Goal: Task Accomplishment & Management: Manage account settings

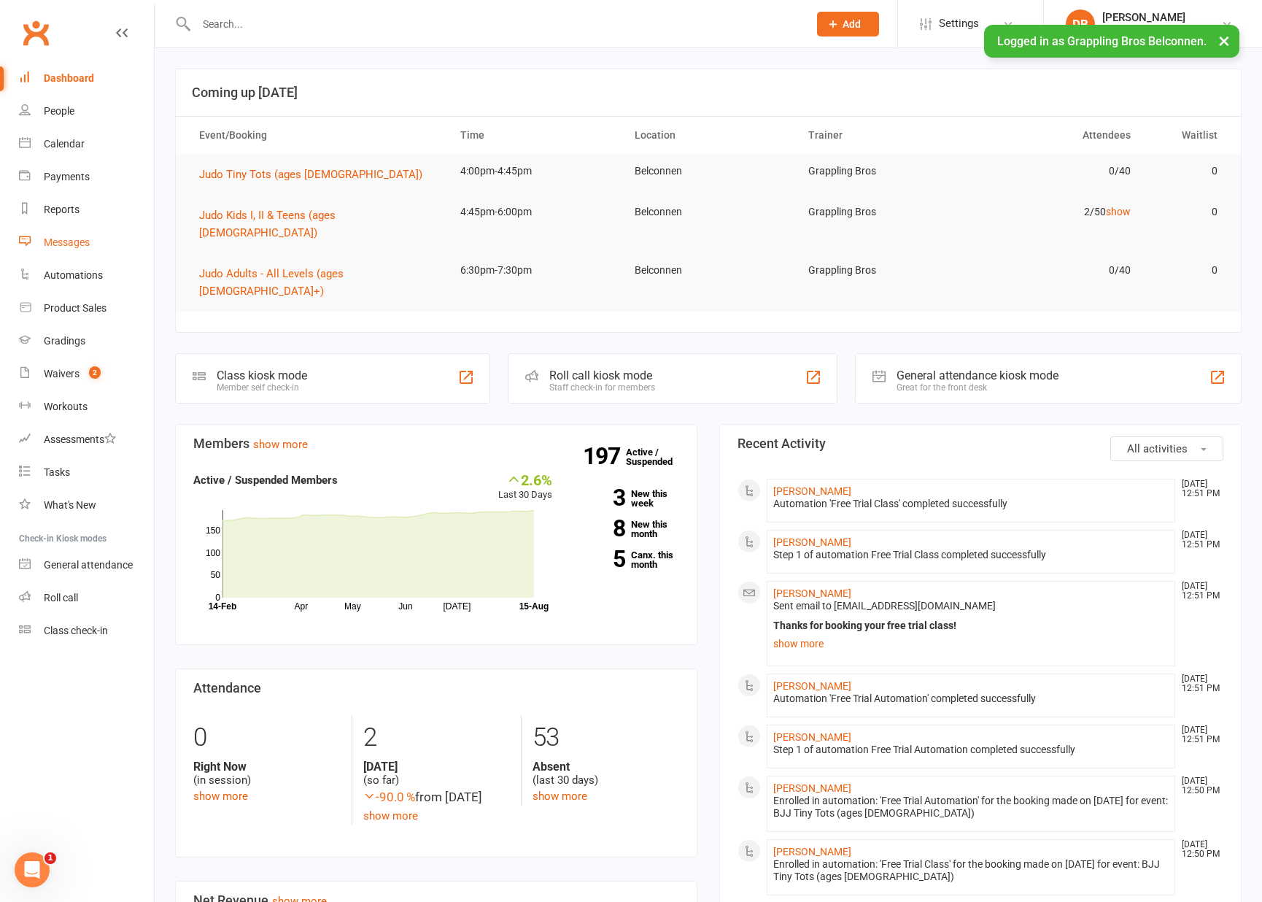
click at [73, 247] on div "Messages" at bounding box center [67, 242] width 46 height 12
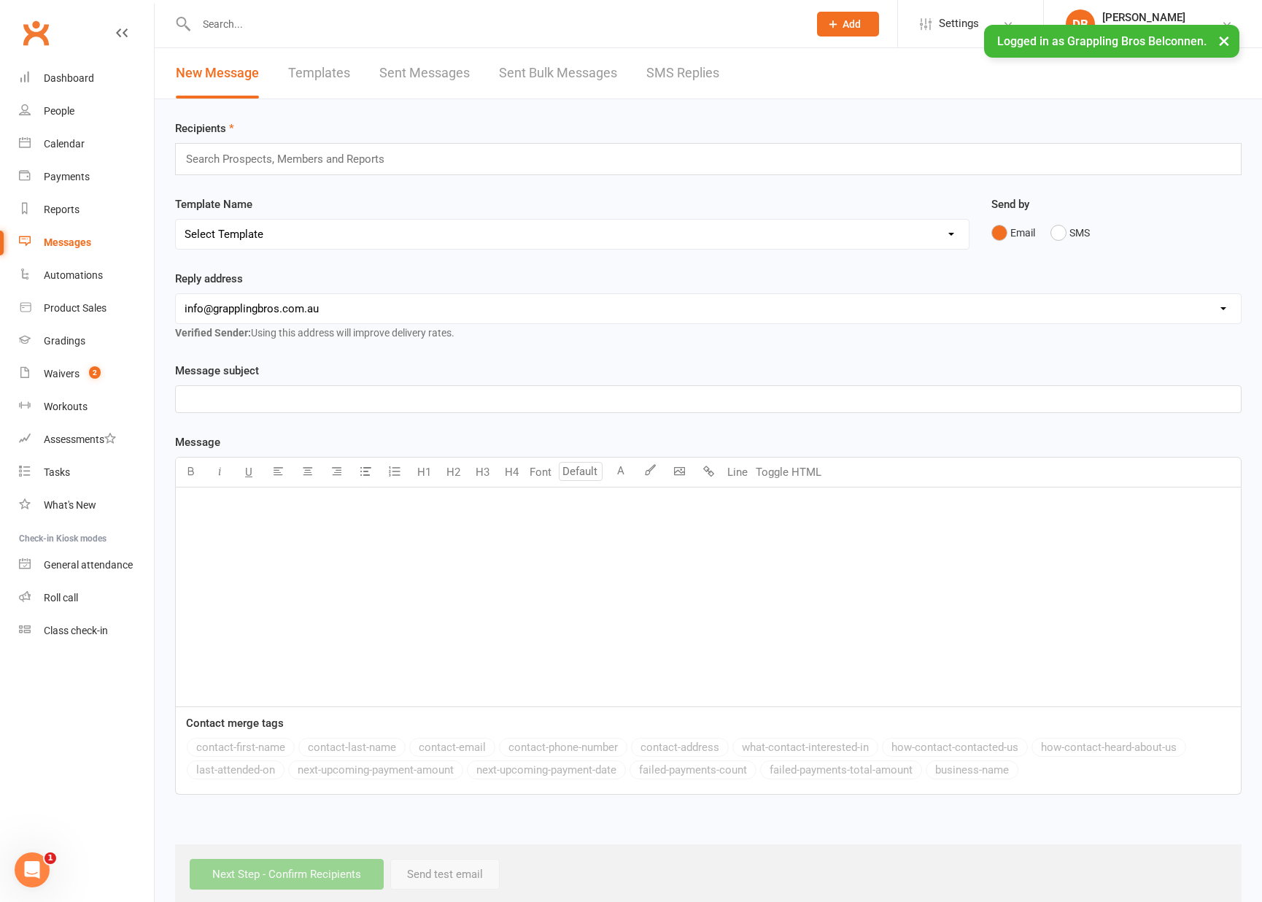
click at [313, 70] on link "Templates" at bounding box center [319, 73] width 62 height 50
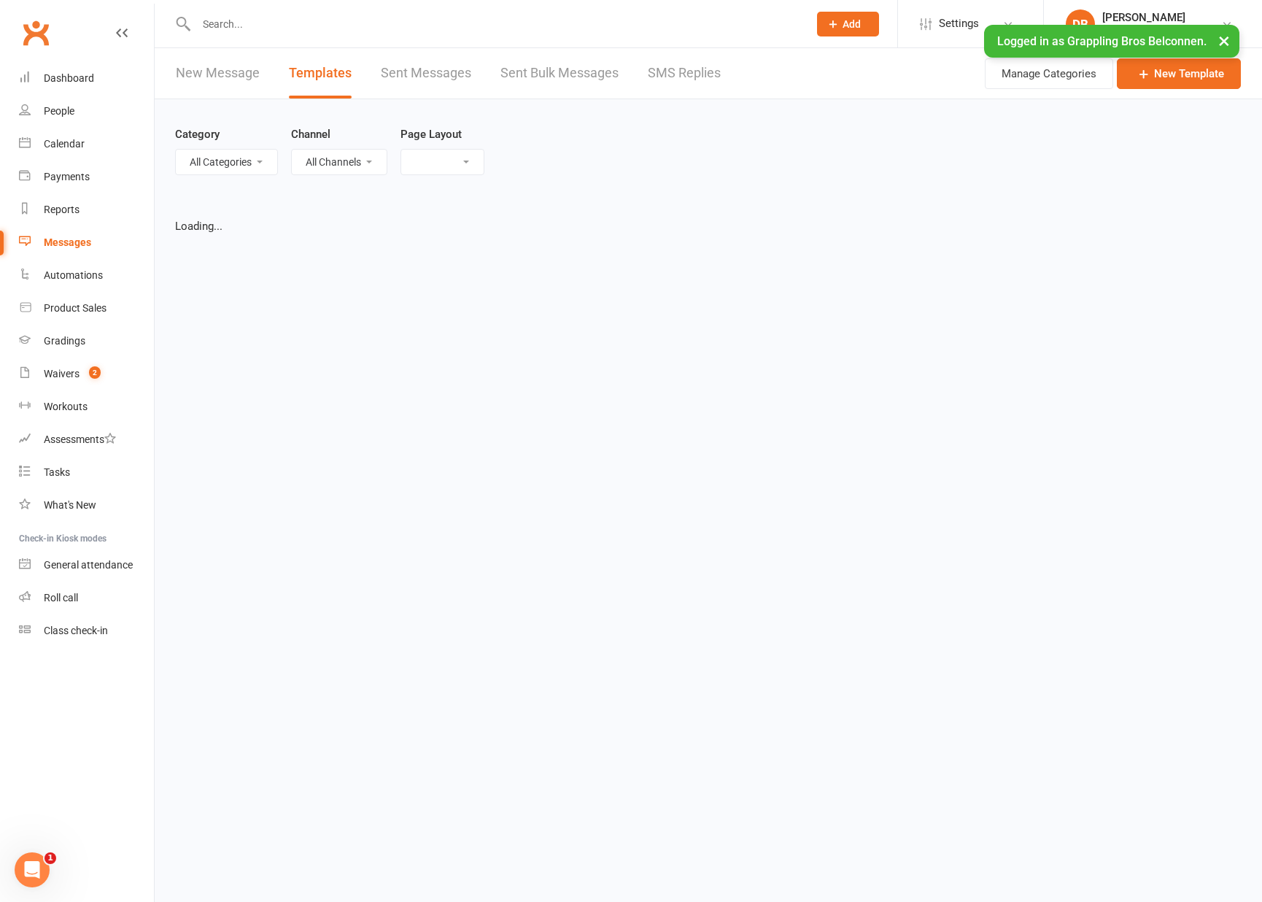
select select "grid"
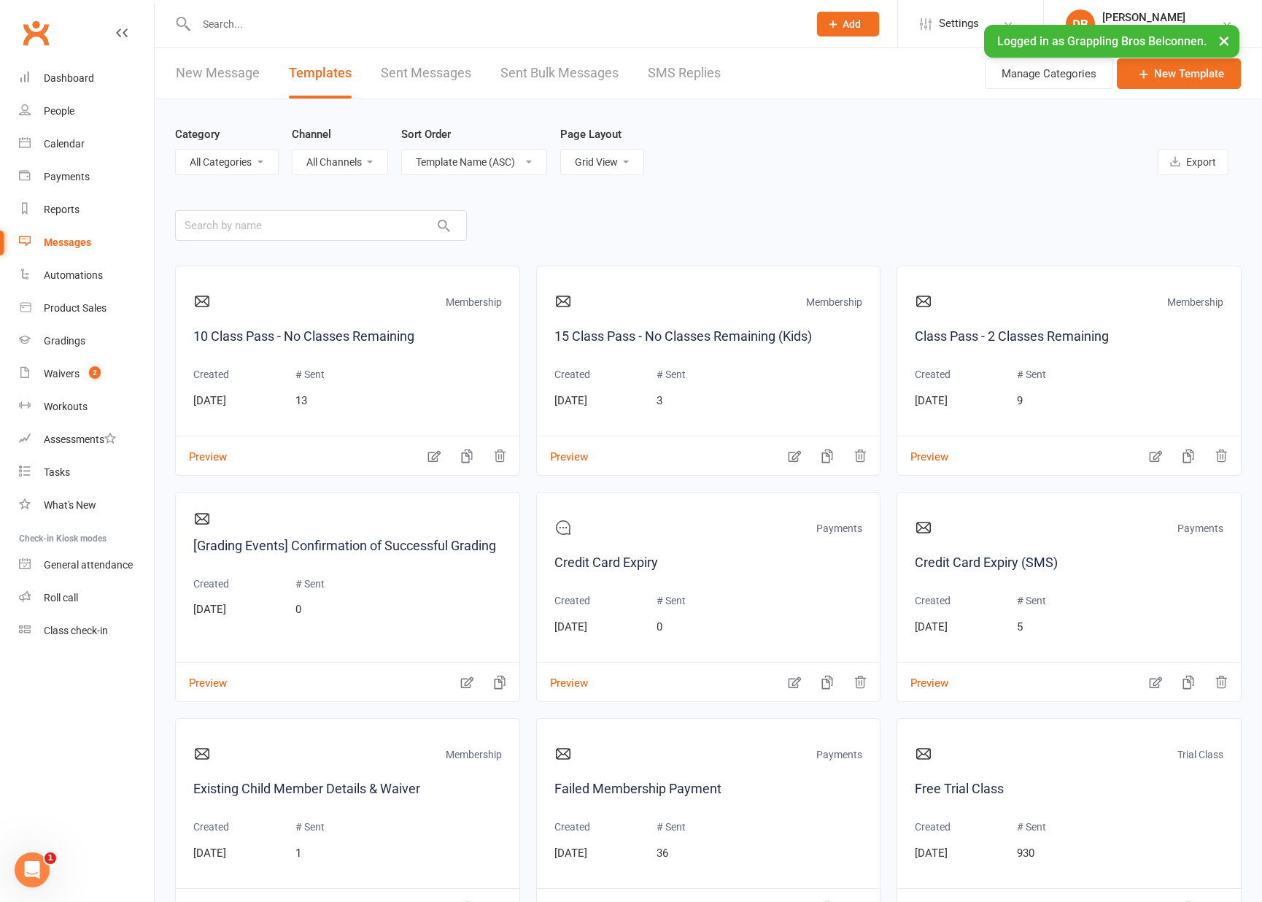
click at [441, 89] on link "Sent Messages" at bounding box center [426, 73] width 90 height 50
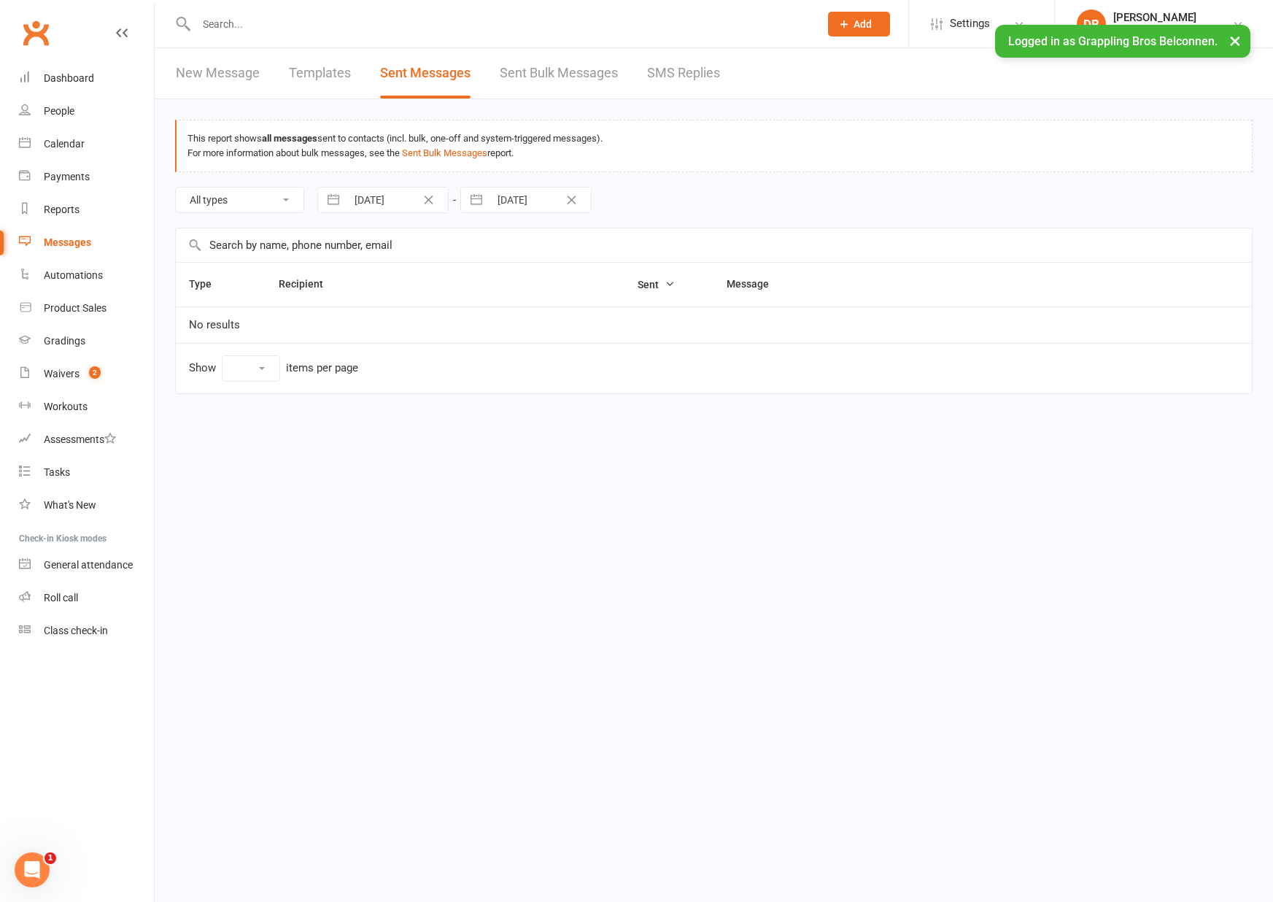
select select "10"
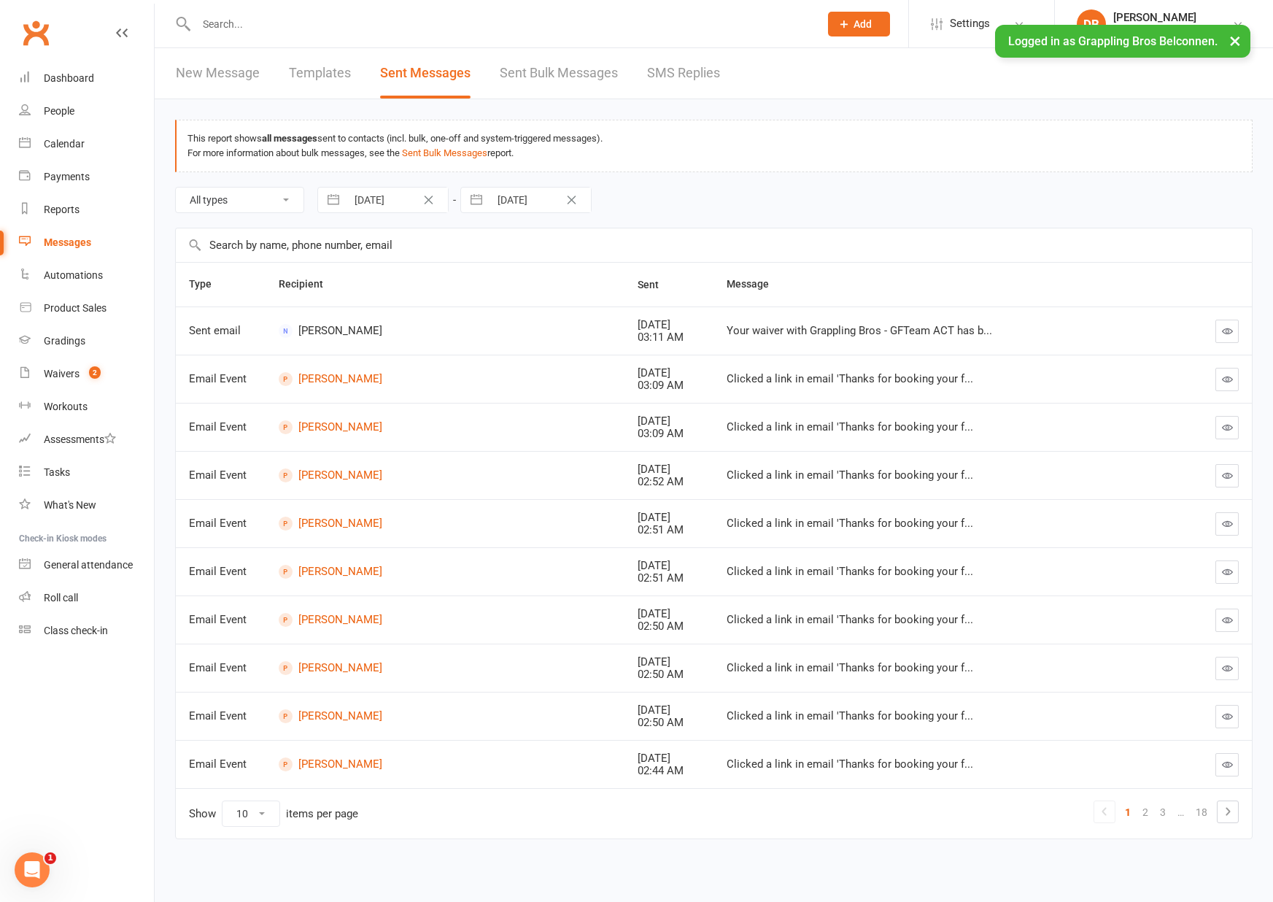
click at [312, 80] on link "Templates" at bounding box center [320, 73] width 62 height 50
select select "grid"
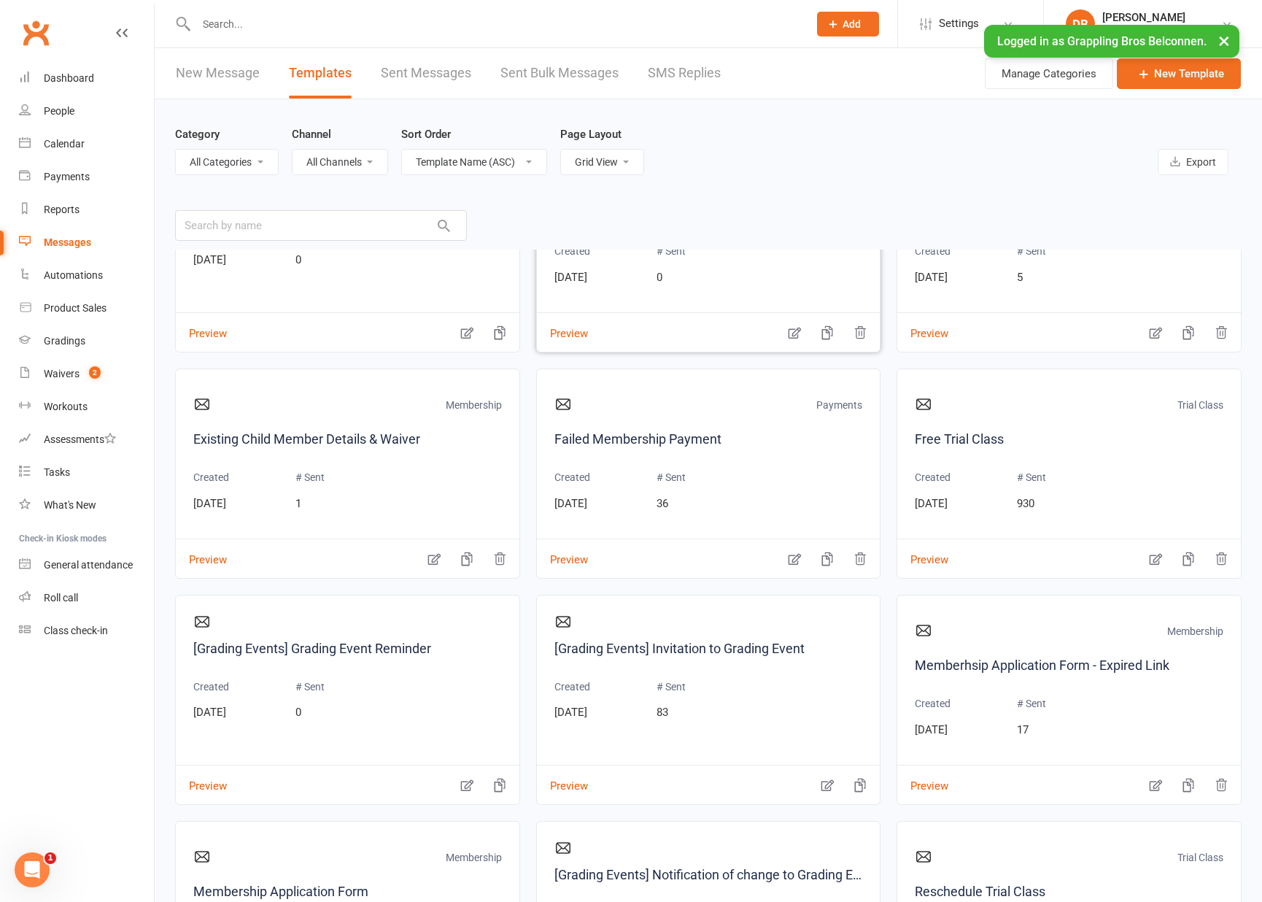
scroll to position [357, 0]
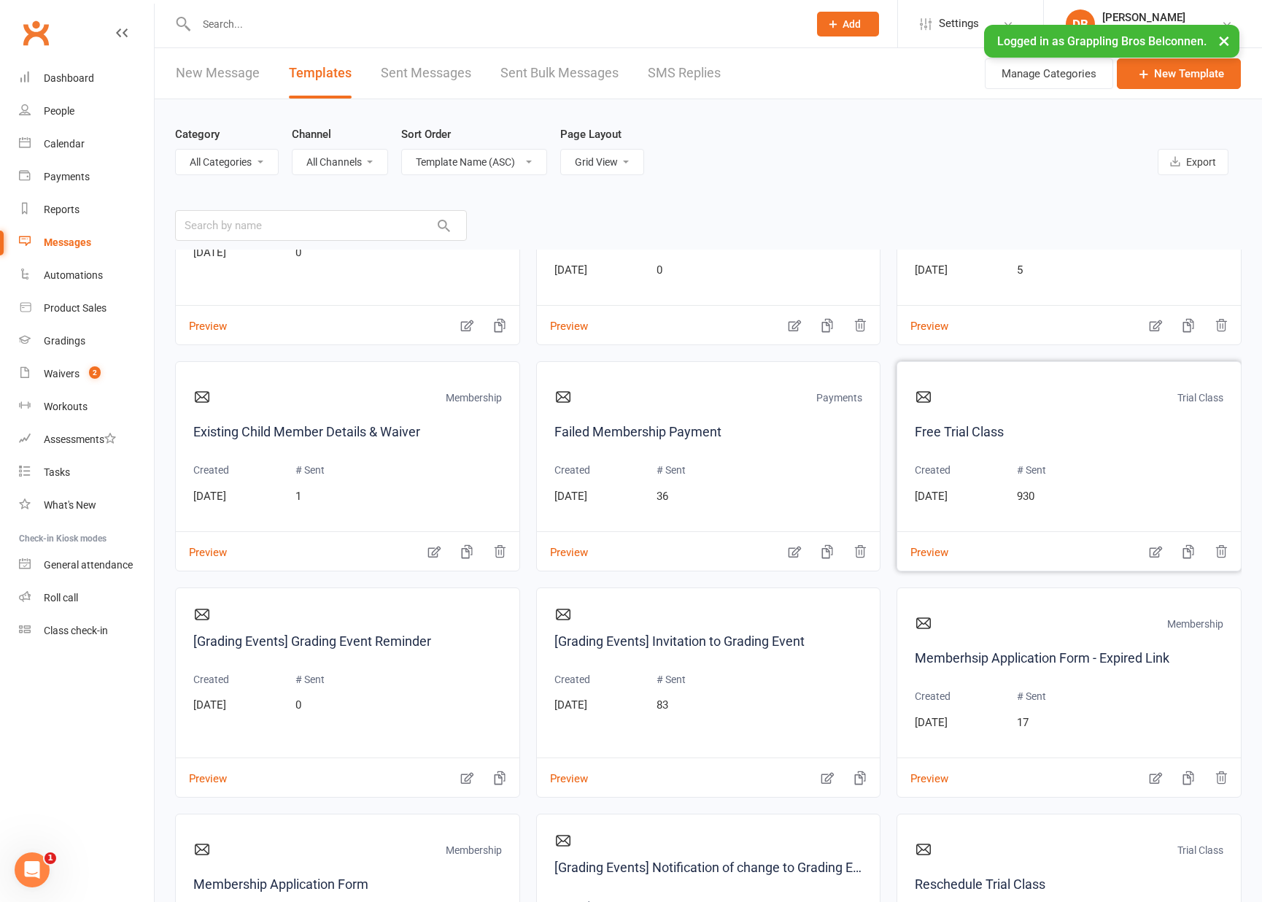
click at [972, 550] on div "Preview" at bounding box center [1070, 542] width 344 height 22
click at [914, 550] on button "Preview" at bounding box center [923, 542] width 51 height 15
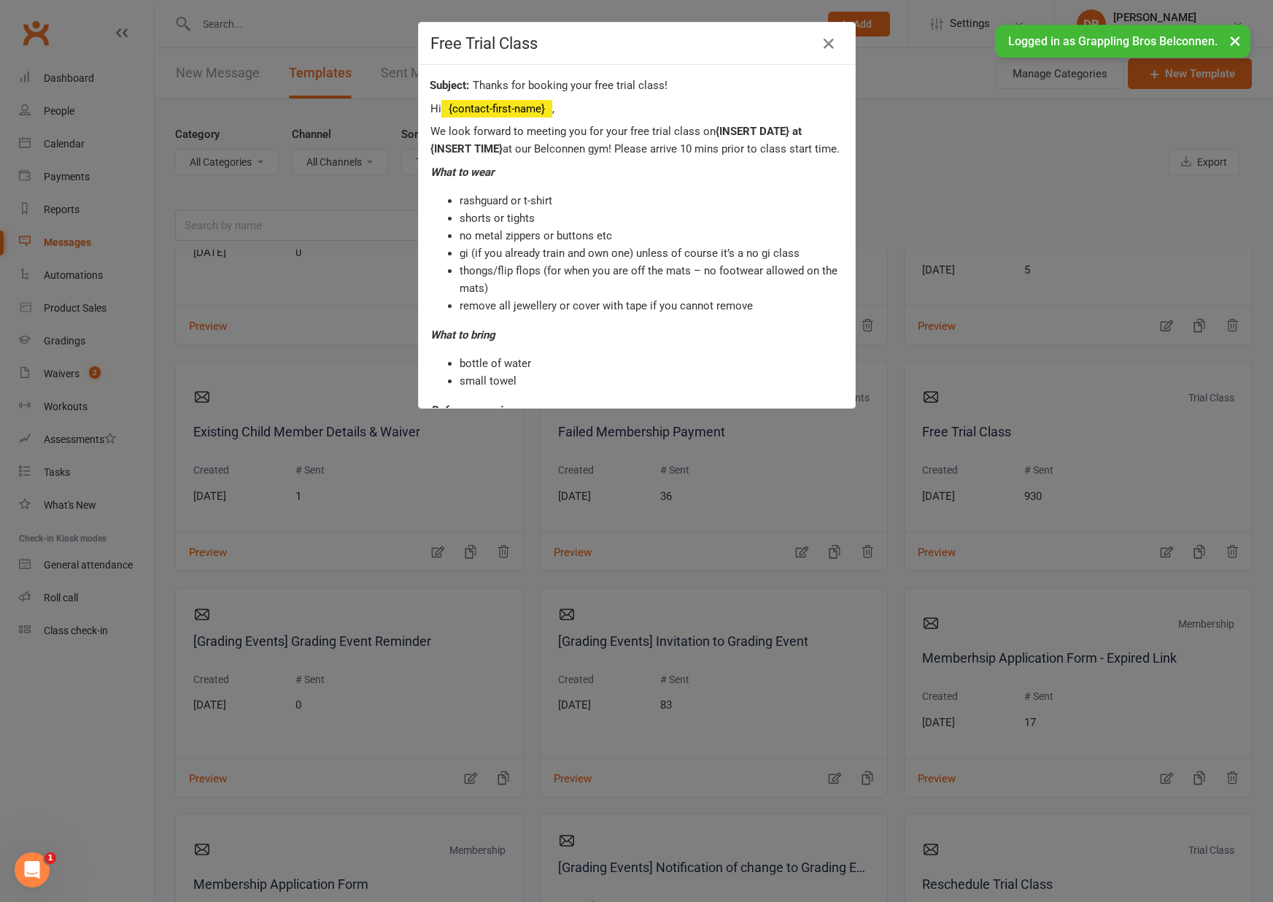
click at [1082, 549] on div "Free Trial Class Thanks for booking your free trial class! Hi {contact-first-na…" at bounding box center [636, 451] width 1273 height 902
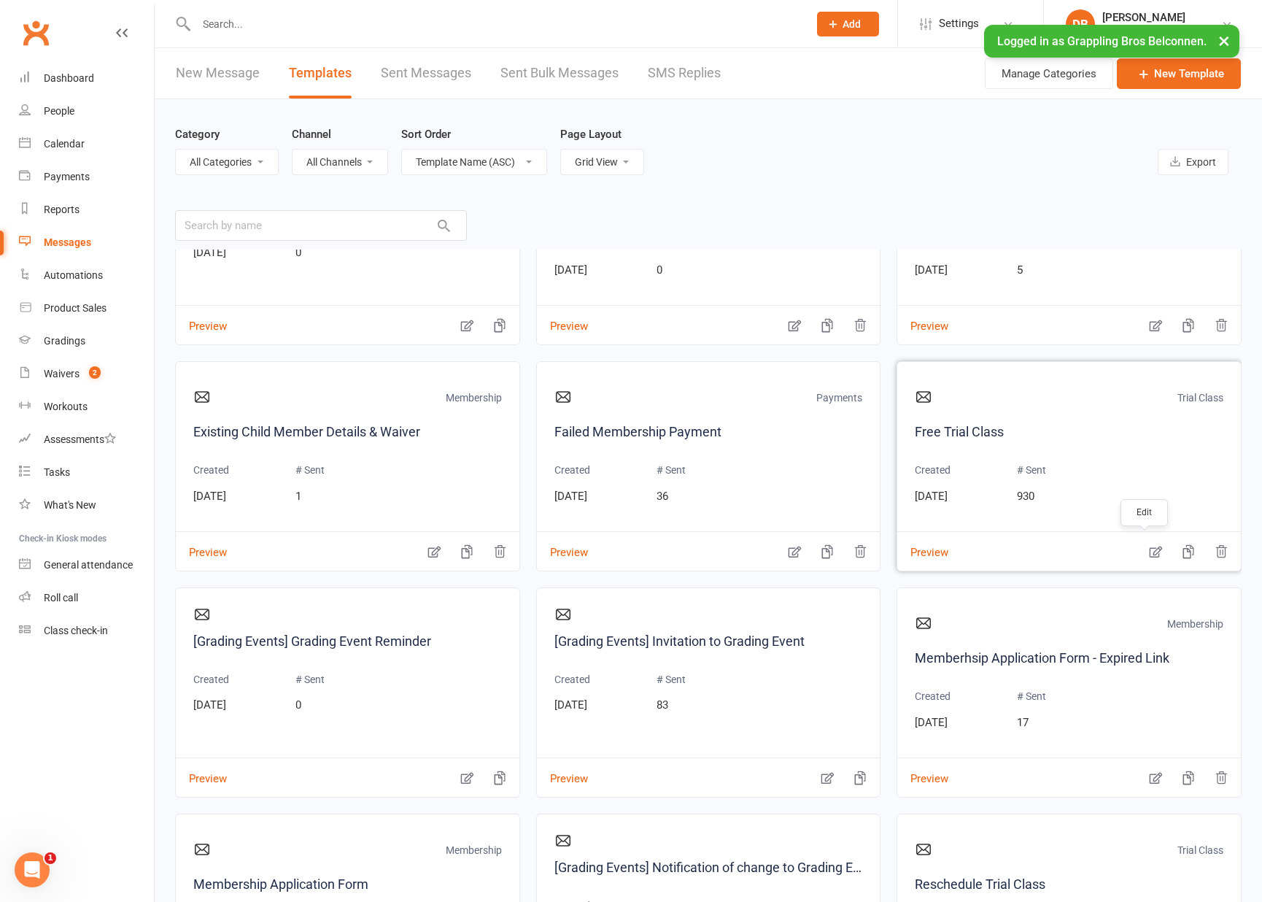
click at [1149, 552] on icon "button" at bounding box center [1156, 551] width 15 height 15
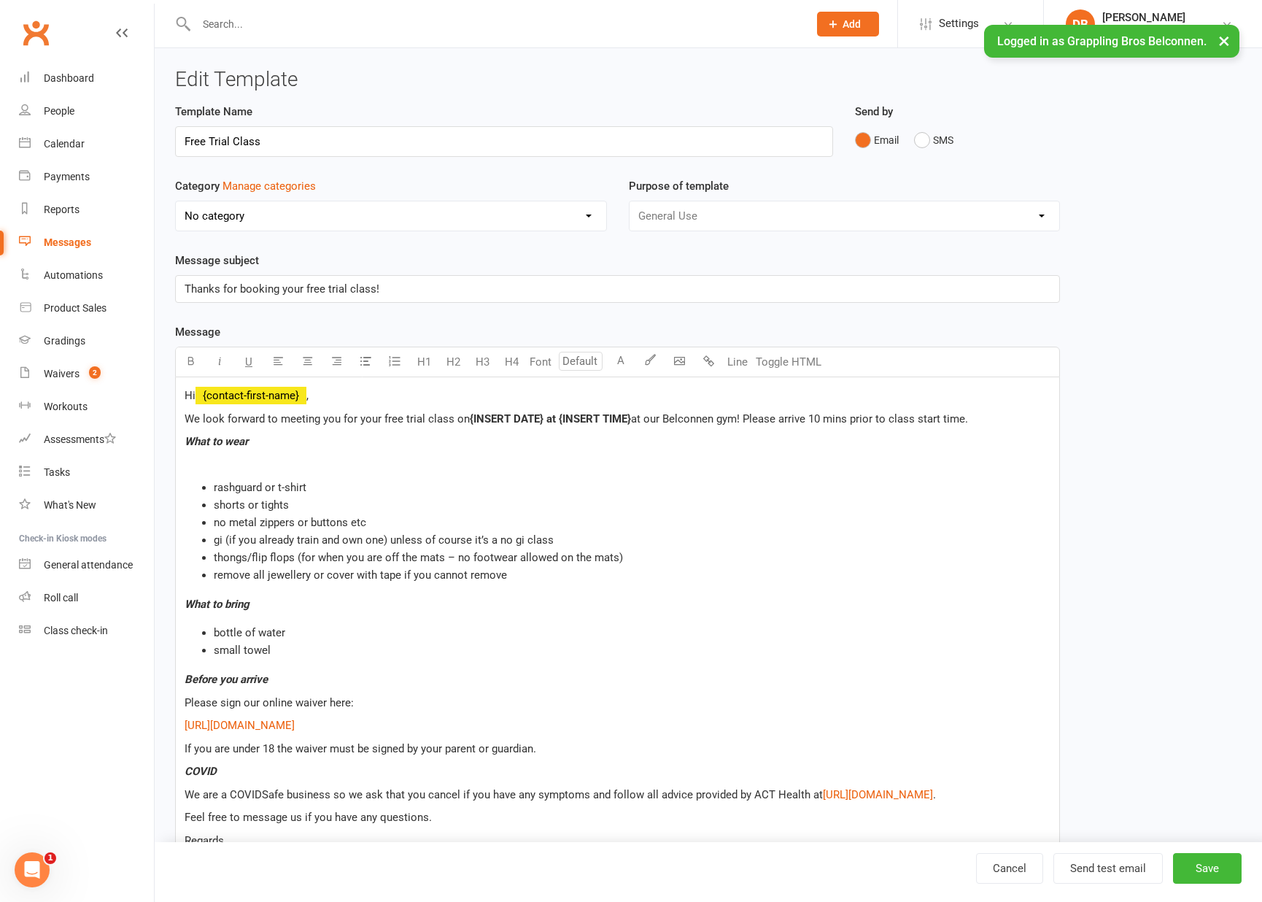
select select "5909"
click at [1220, 42] on button "×" at bounding box center [1224, 40] width 26 height 31
click at [115, 32] on div "Clubworx" at bounding box center [77, 42] width 154 height 54
click at [124, 37] on icon at bounding box center [122, 33] width 12 height 12
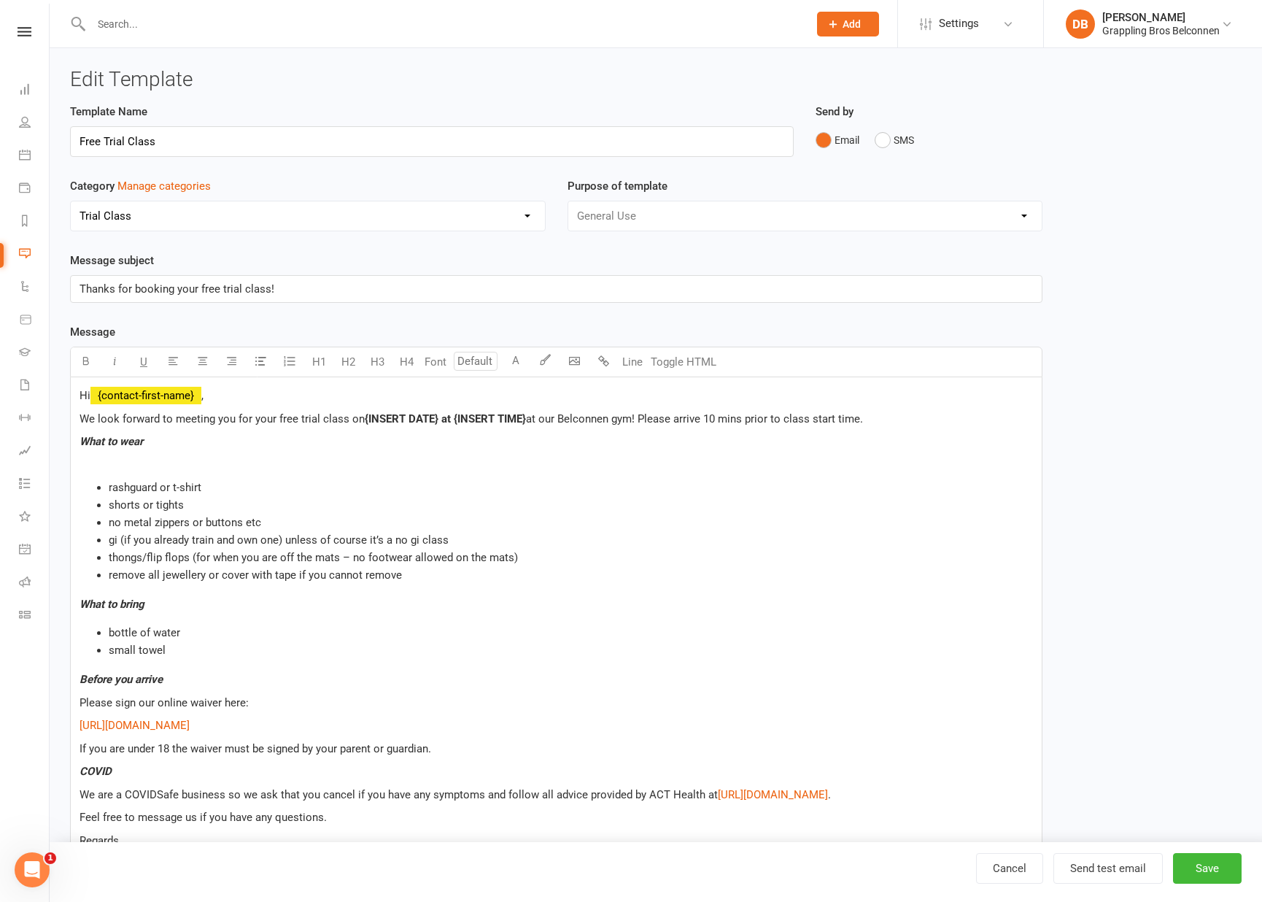
click at [12, 8] on nav "Clubworx Dashboard People Calendar Payments Reports Messages Automations Produc…" at bounding box center [25, 455] width 50 height 902
click at [24, 25] on nav "Clubworx Dashboard People Calendar Payments Reports Messages Automations Produc…" at bounding box center [25, 455] width 50 height 902
click at [10, 31] on link at bounding box center [24, 31] width 49 height 9
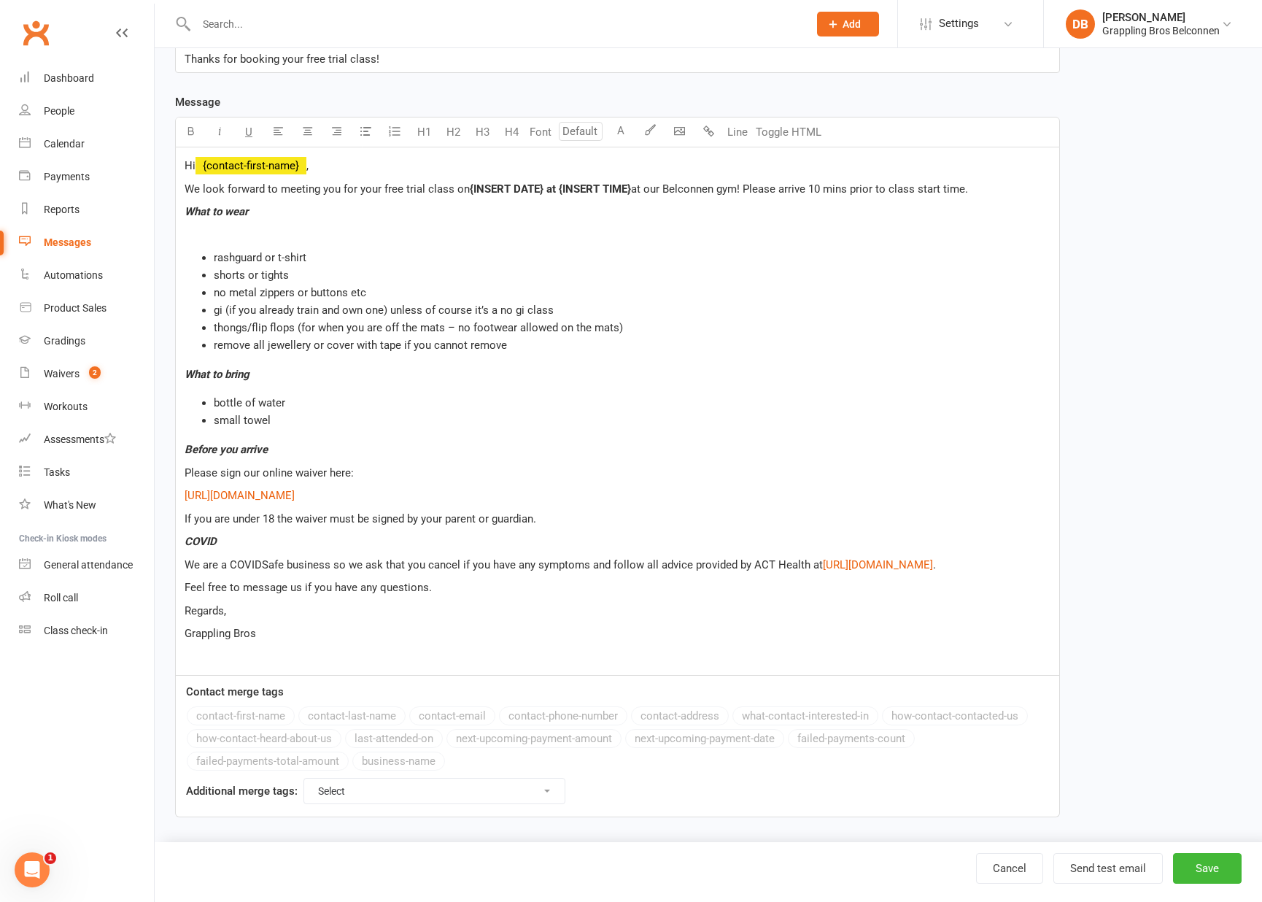
scroll to position [236, 0]
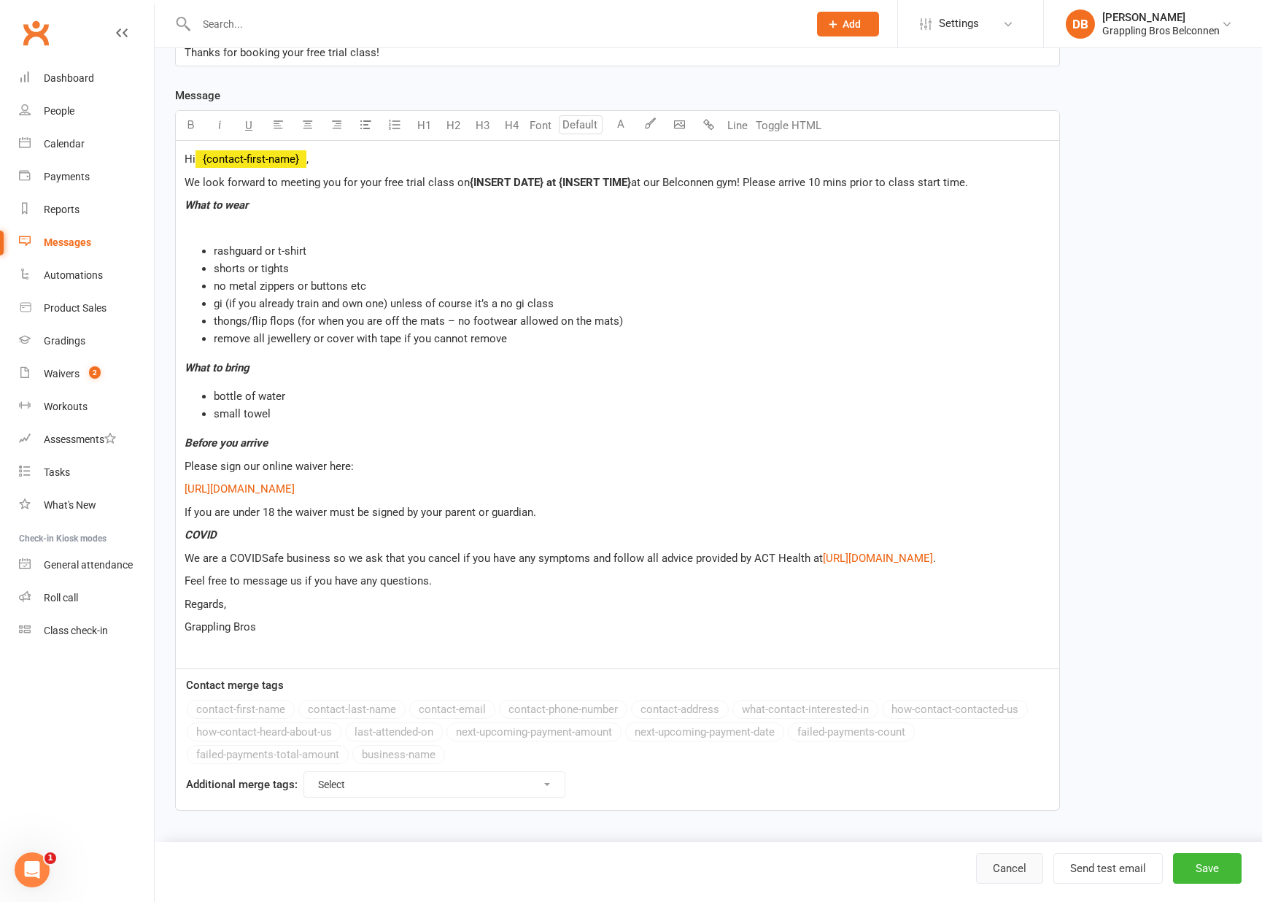
click at [1011, 870] on link "Cancel" at bounding box center [1009, 868] width 67 height 31
select select "grid"
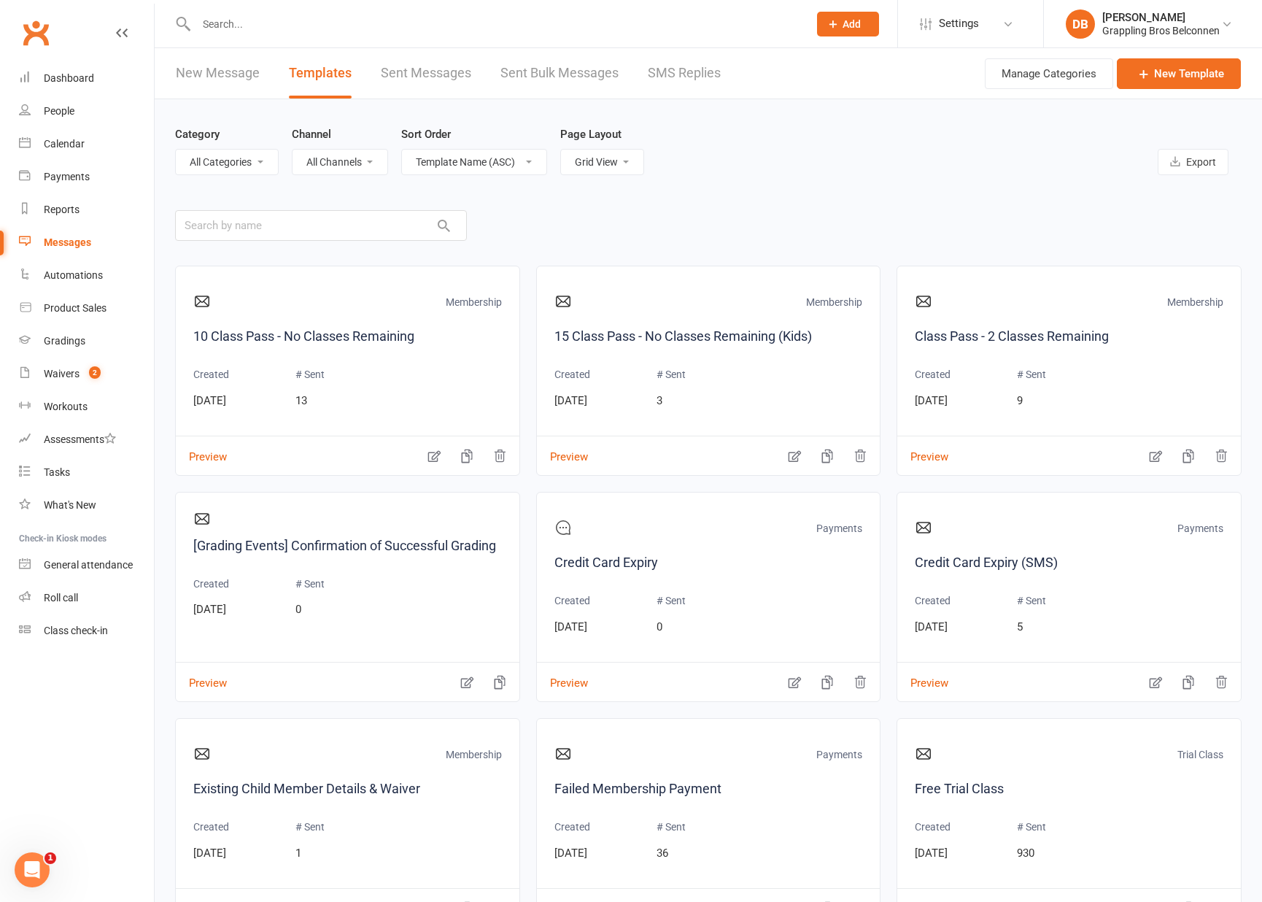
click at [574, 62] on link "Sent Bulk Messages" at bounding box center [560, 73] width 118 height 50
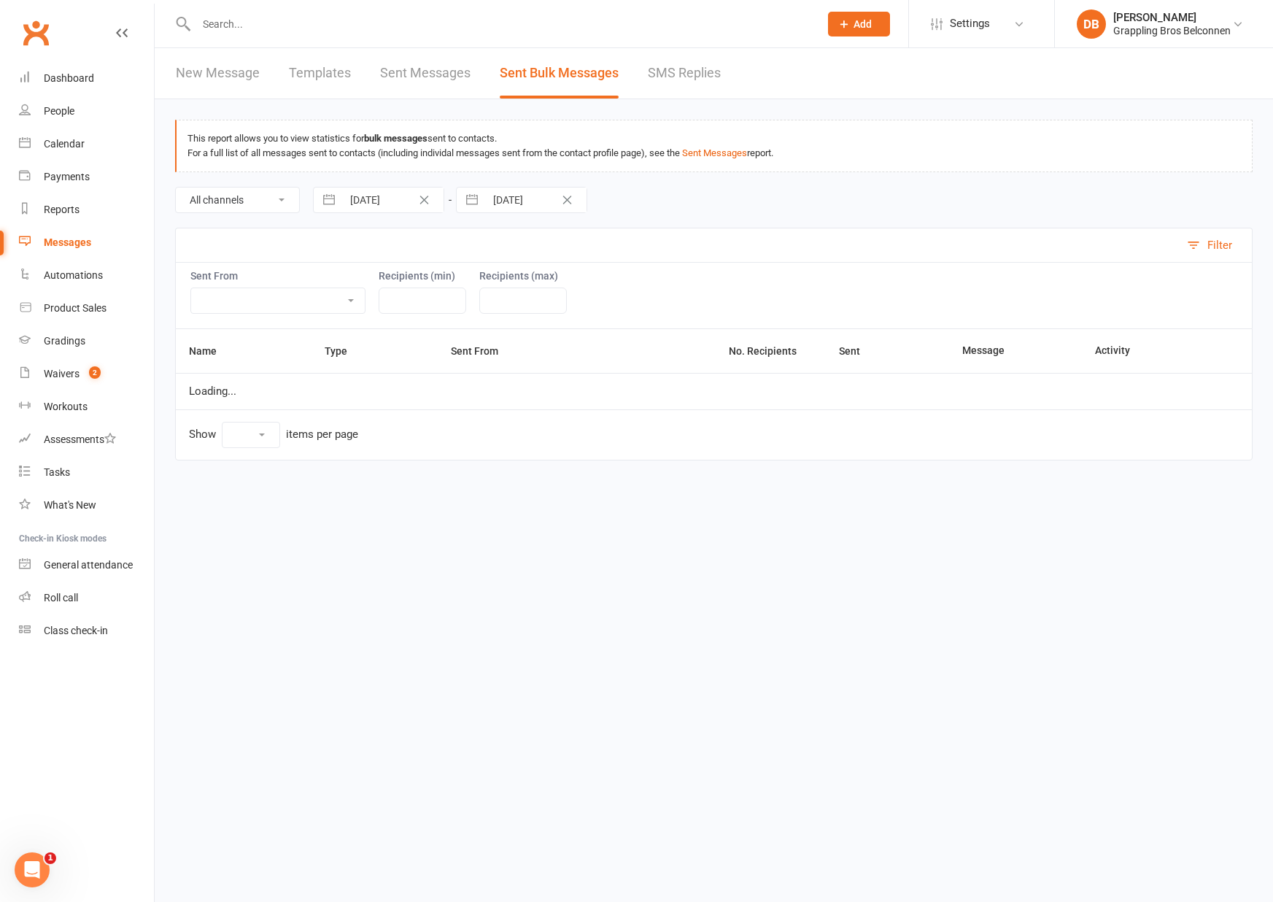
select select "10"
click at [309, 76] on link "Templates" at bounding box center [320, 73] width 62 height 50
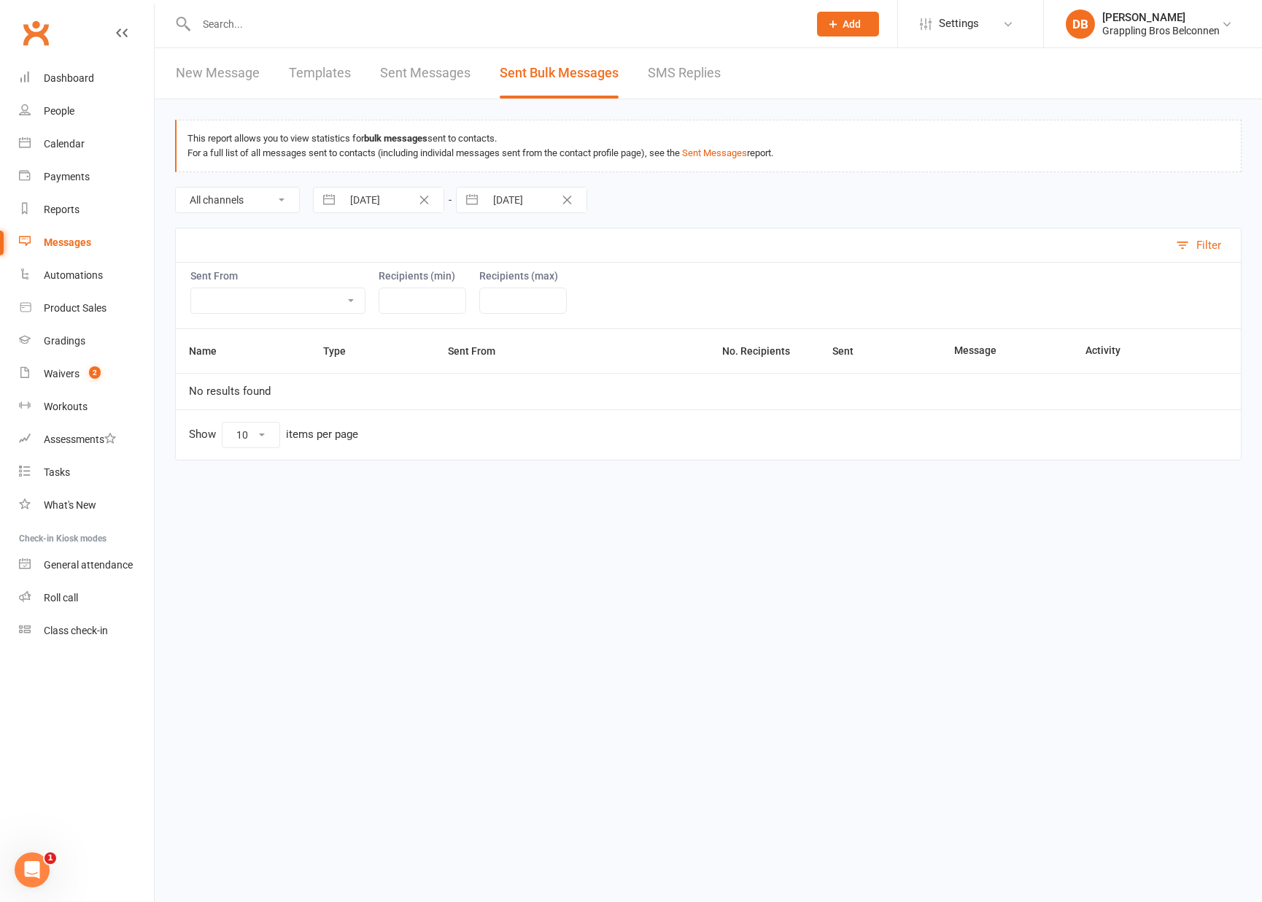
select select "grid"
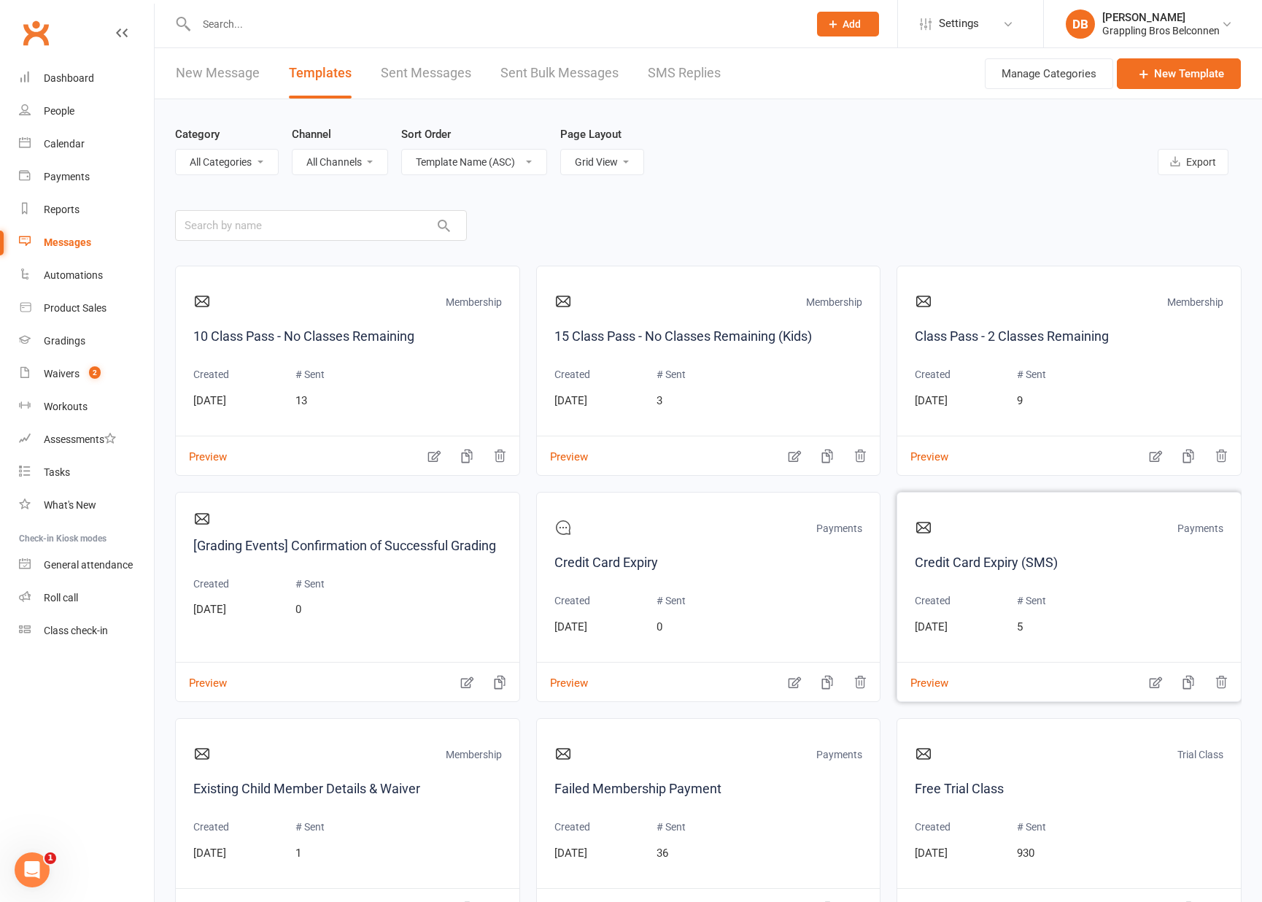
scroll to position [3, 0]
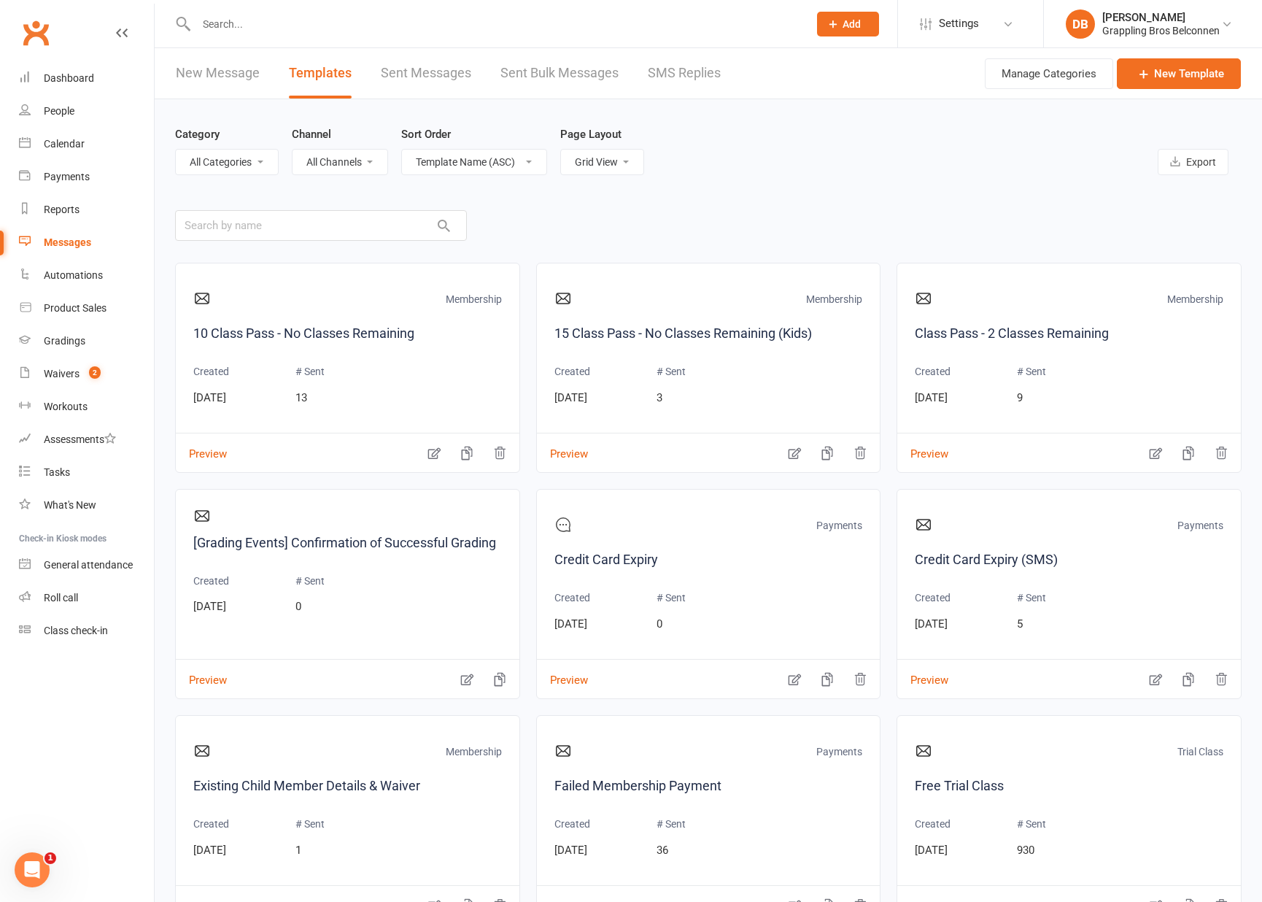
click at [255, 163] on select "All Categories (No category) General Membership Payments Trial Class" at bounding box center [227, 162] width 102 height 25
click at [315, 166] on select "All Channels Email SMS" at bounding box center [340, 162] width 95 height 25
click at [234, 160] on select "All Categories (No category) General Membership Payments Trial Class" at bounding box center [227, 162] width 102 height 25
click at [338, 158] on select "All Channels Email SMS" at bounding box center [340, 162] width 95 height 25
select select "email"
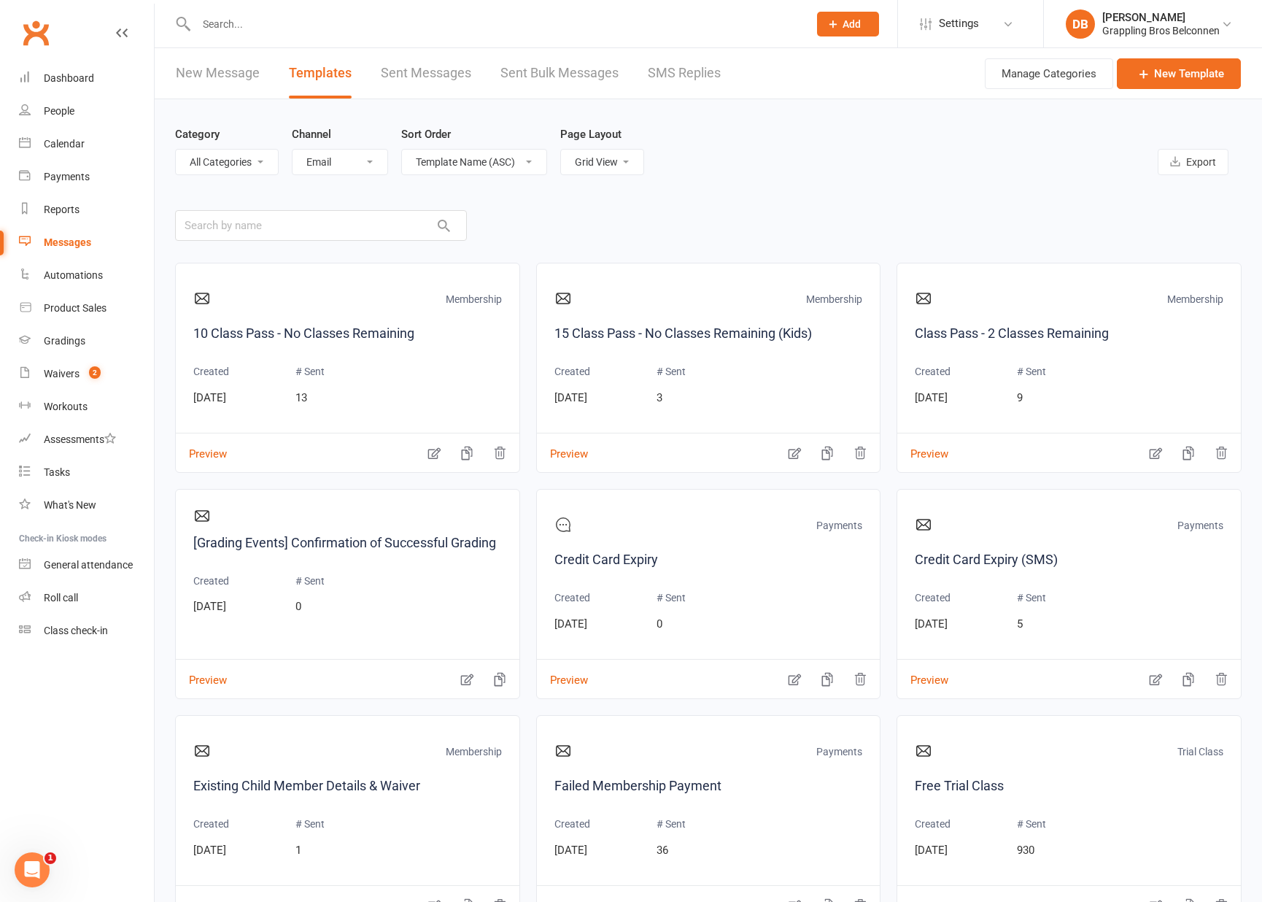
click at [293, 150] on select "All Channels Email SMS" at bounding box center [340, 162] width 95 height 25
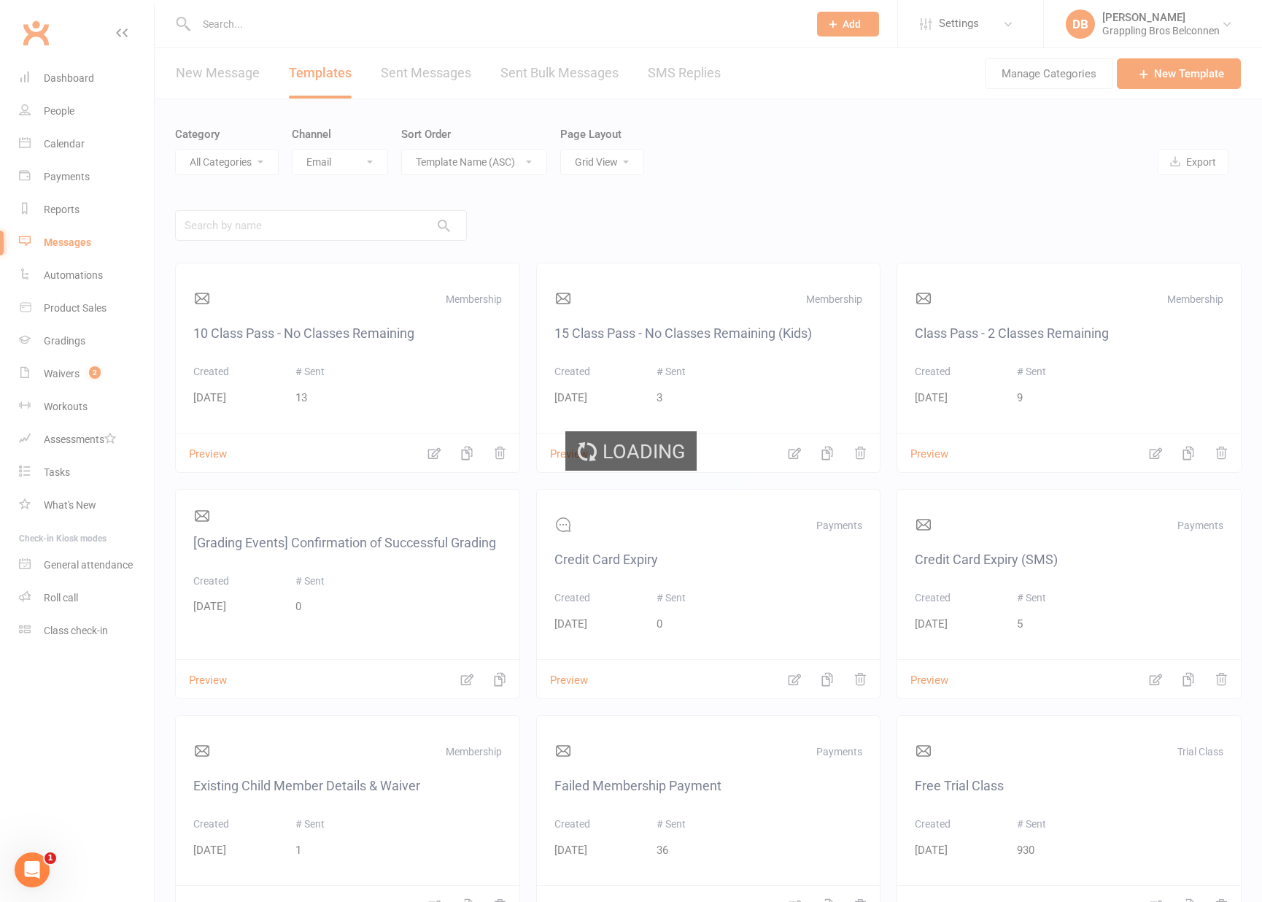
click at [209, 155] on div "Loading" at bounding box center [631, 451] width 1262 height 902
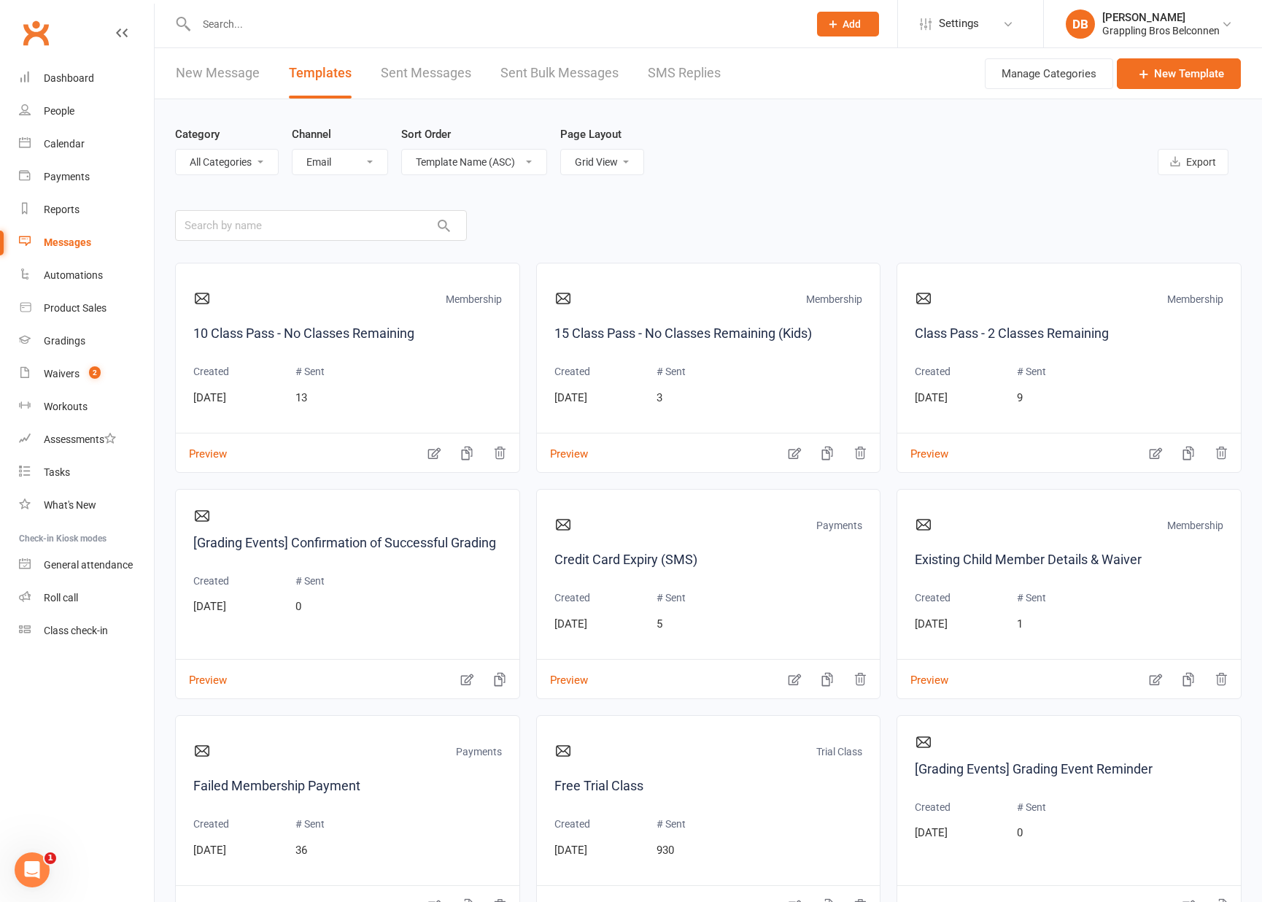
click at [221, 156] on select "All Categories (No category) General Membership Payments Trial Class" at bounding box center [227, 162] width 102 height 25
select select "5909"
click at [176, 150] on select "All Categories (No category) General Membership Payments Trial Class" at bounding box center [227, 162] width 102 height 25
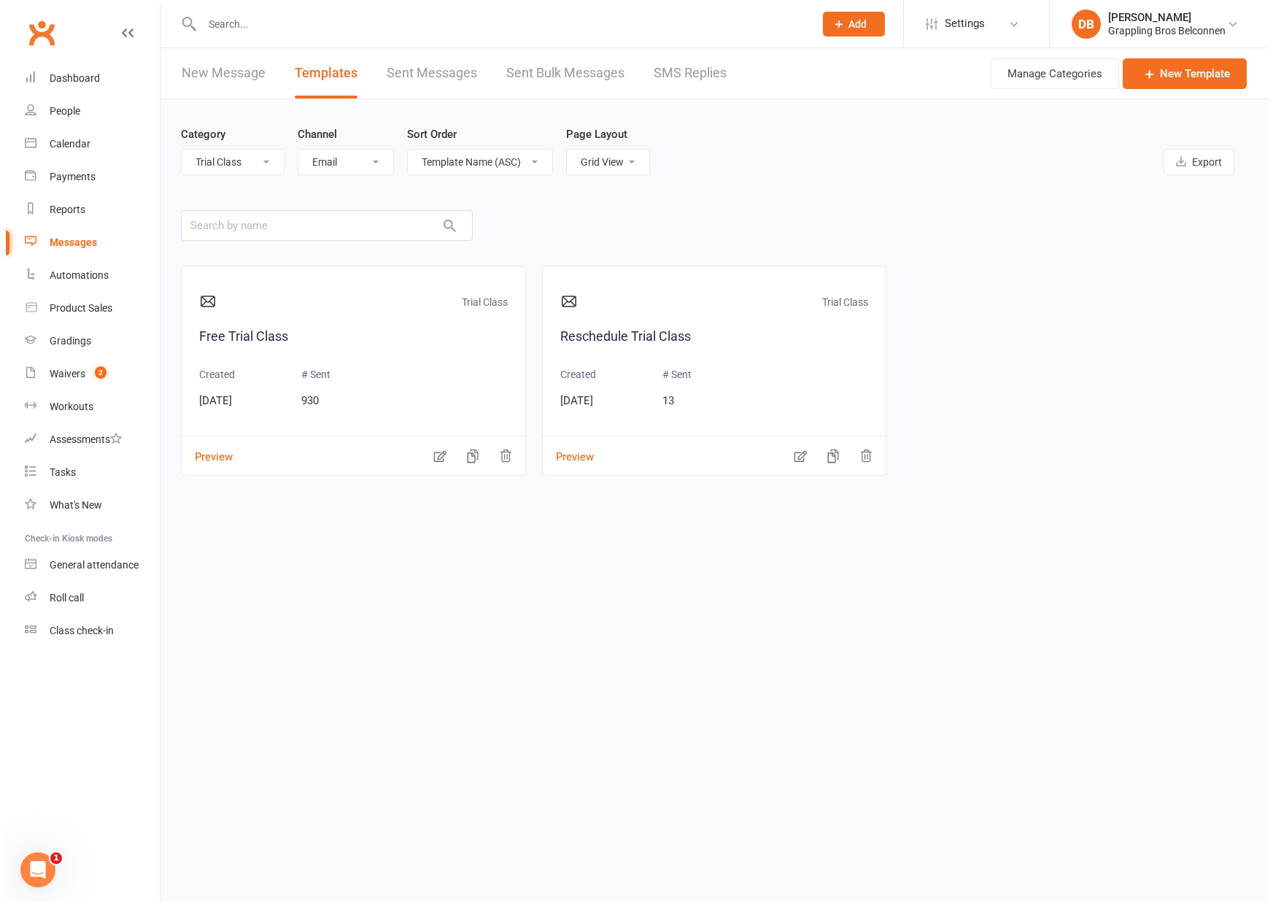
scroll to position [0, 0]
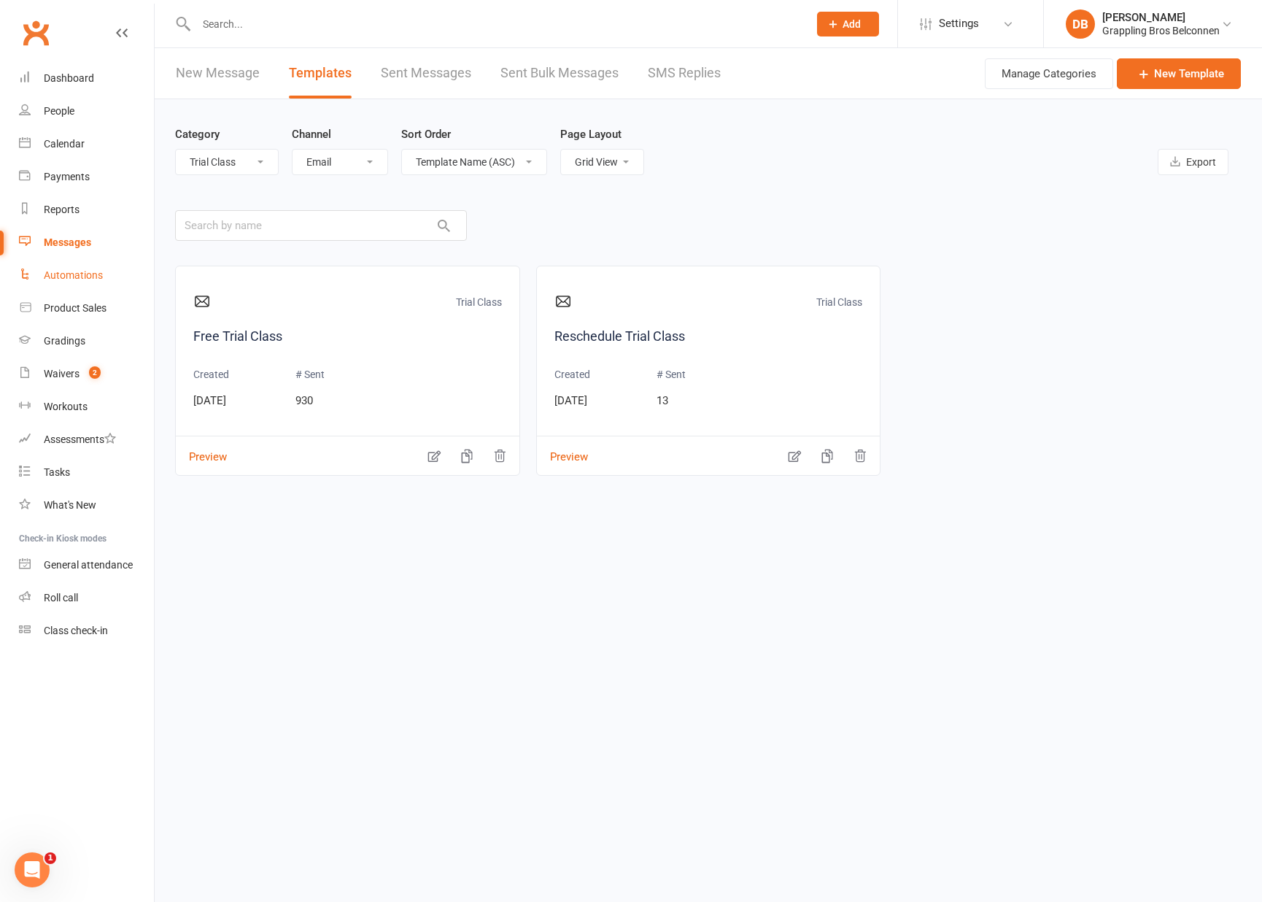
click at [94, 285] on link "Automations" at bounding box center [86, 275] width 135 height 33
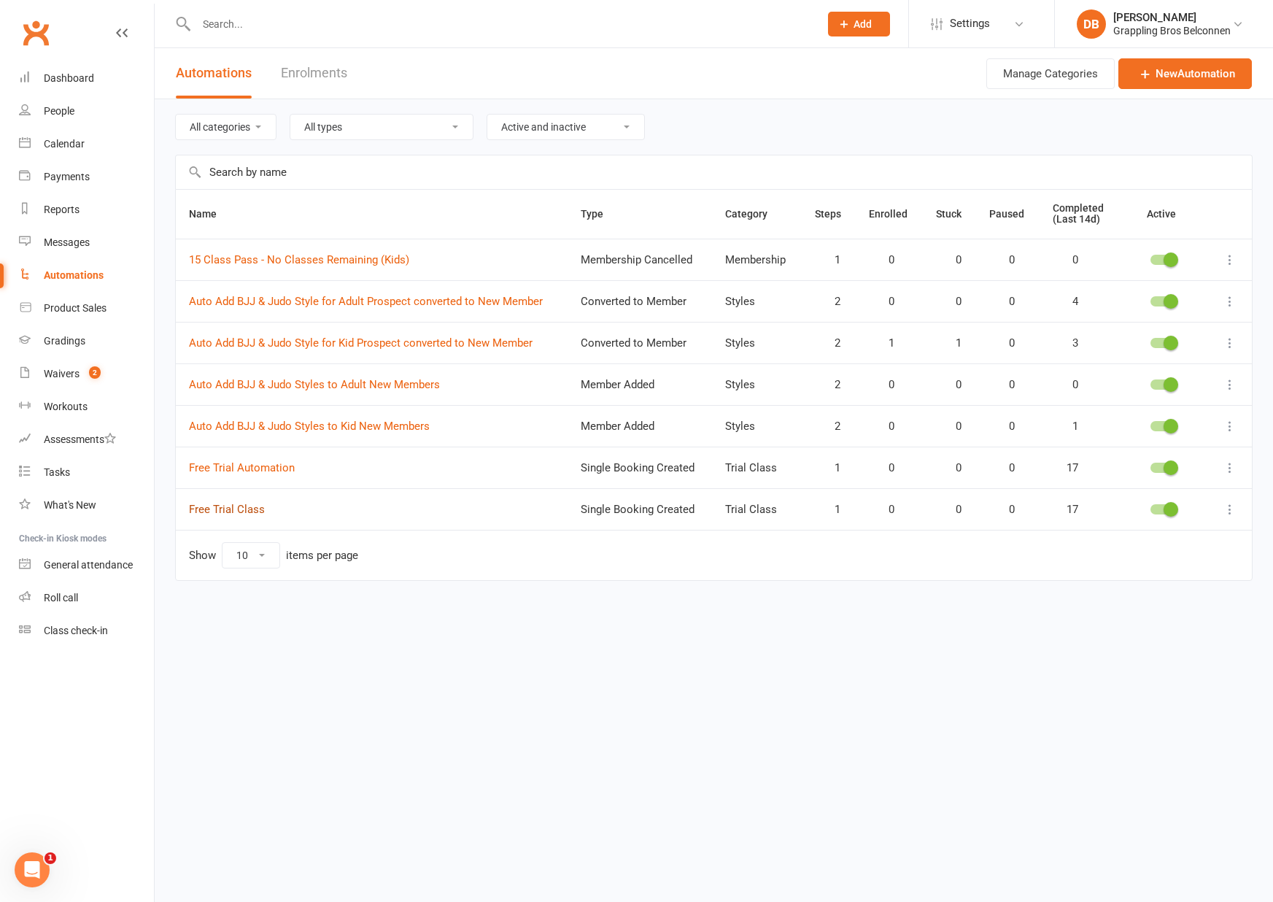
click at [235, 509] on link "Free Trial Class" at bounding box center [227, 509] width 76 height 13
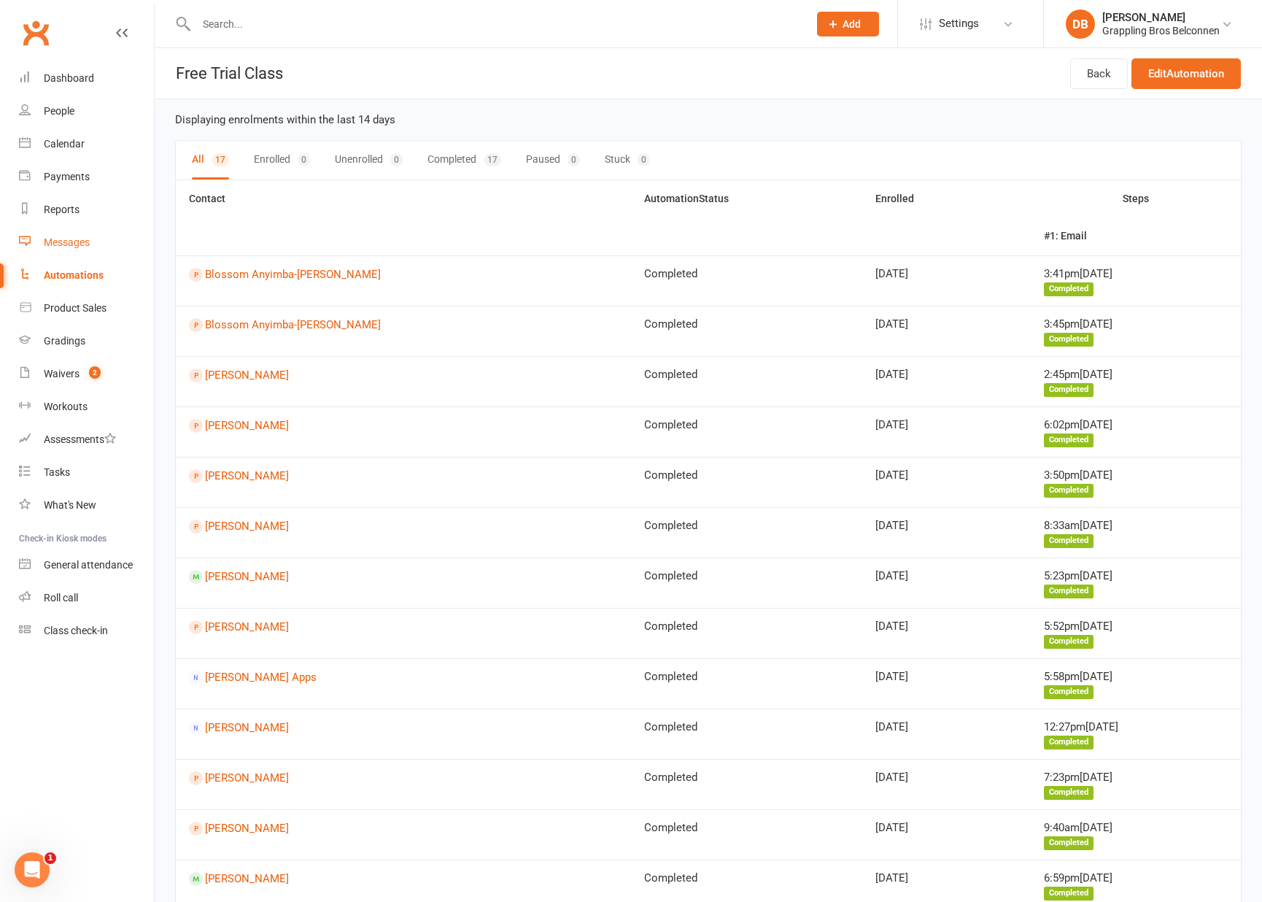
click at [70, 234] on link "Messages" at bounding box center [86, 242] width 135 height 33
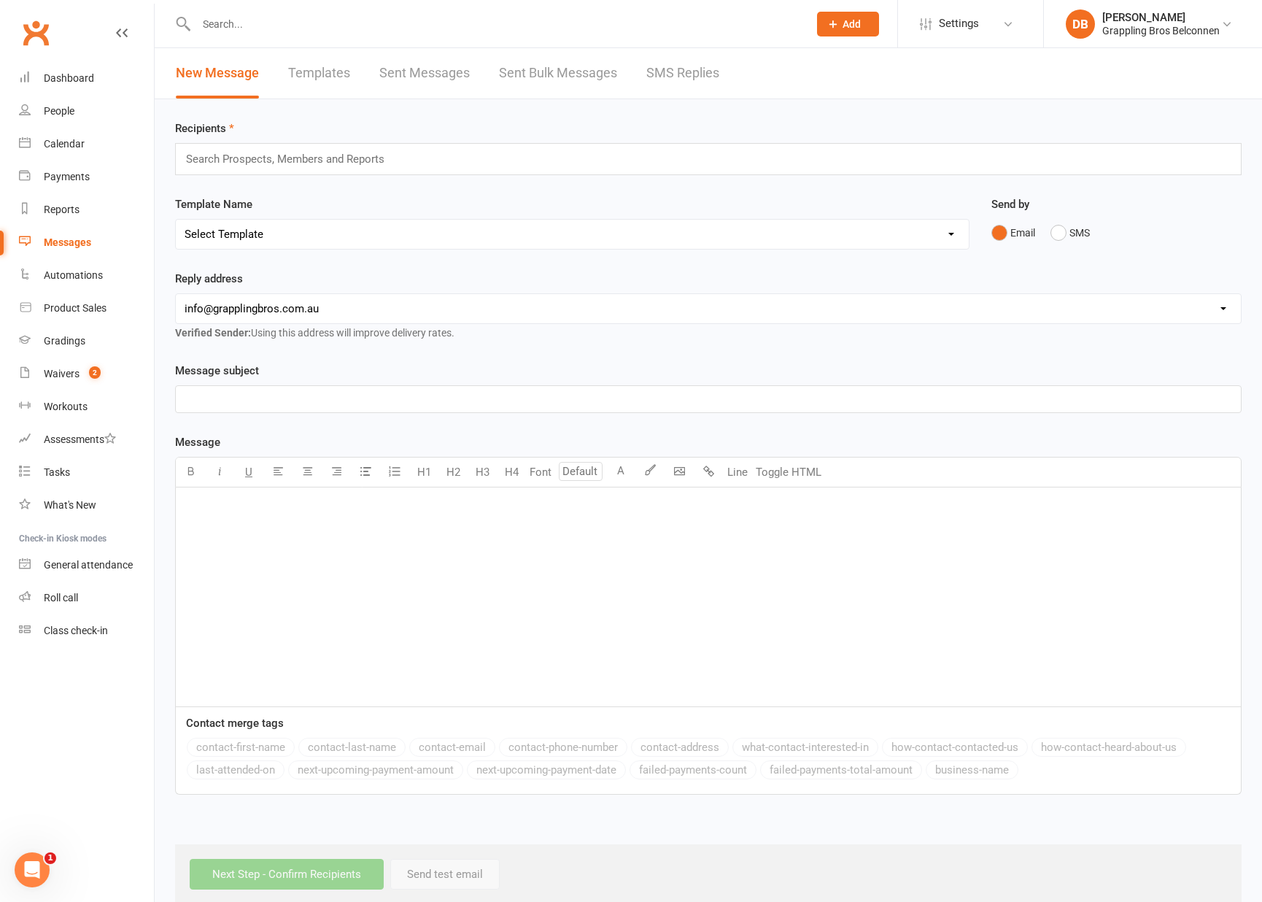
click at [314, 70] on link "Templates" at bounding box center [319, 73] width 62 height 50
select select "email"
select select "grid"
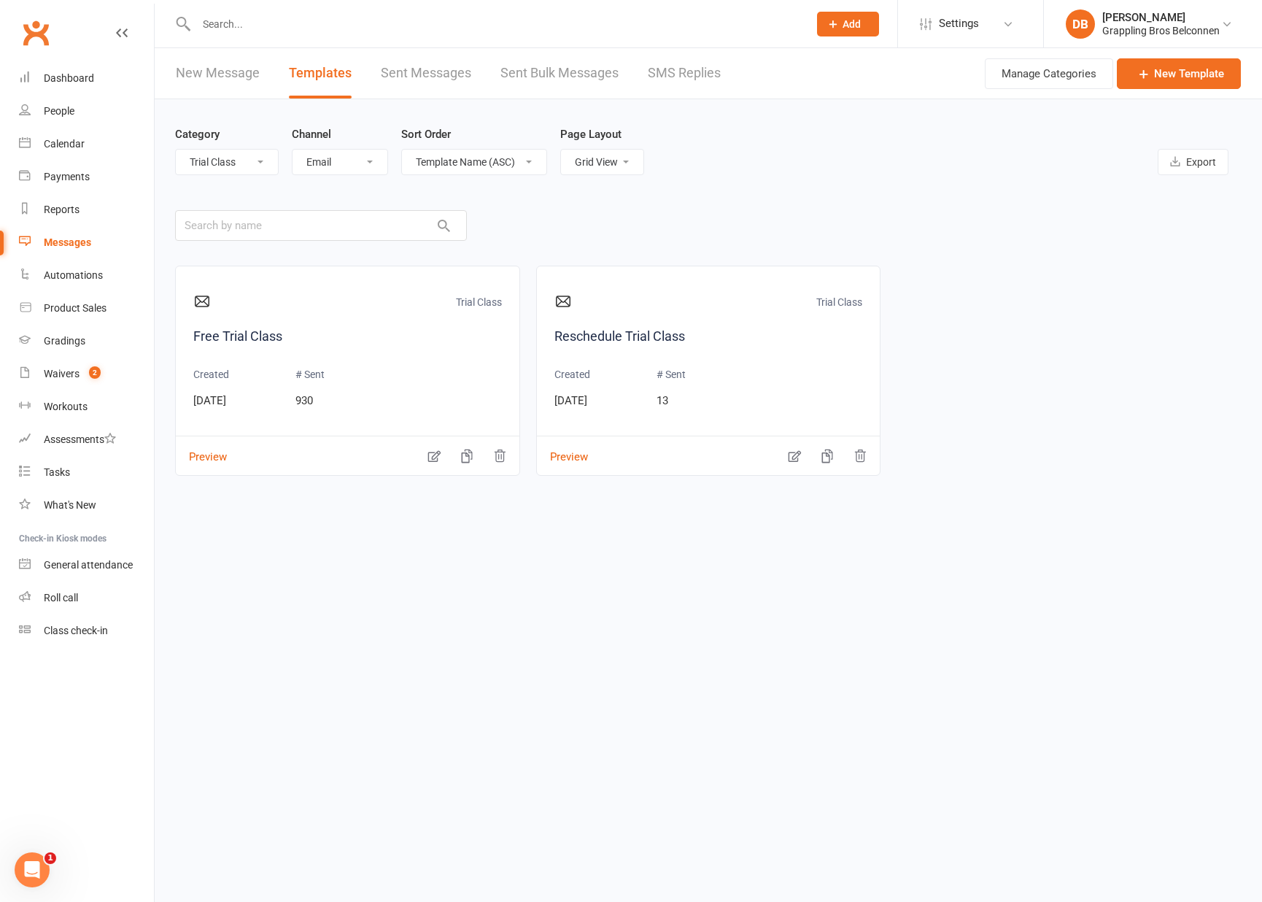
click at [271, 168] on select "All Categories (No category) General Membership Payments Trial Class" at bounding box center [227, 162] width 102 height 25
select select "-1"
click at [176, 150] on select "All Categories (No category) General Membership Payments Trial Class" at bounding box center [227, 162] width 102 height 25
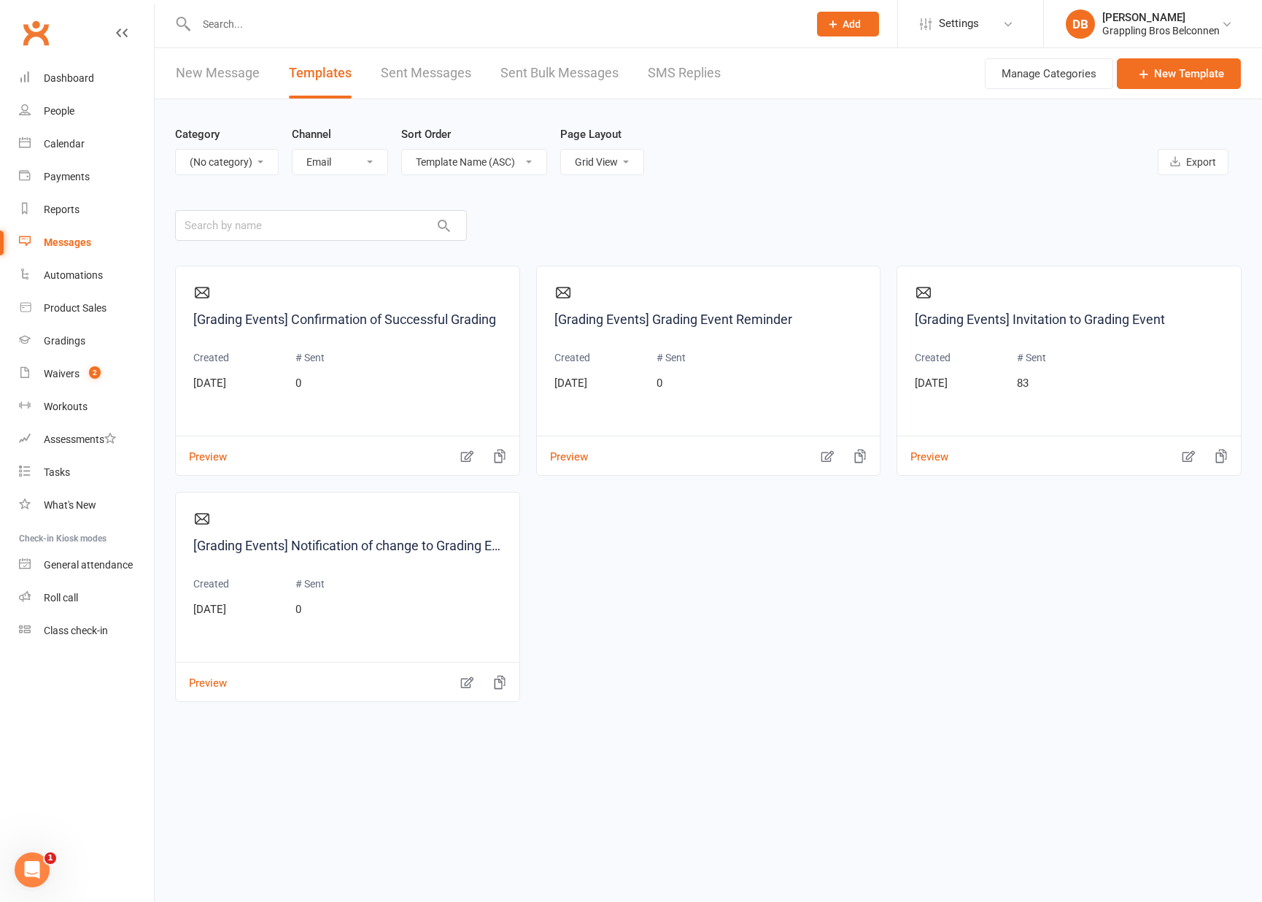
click at [413, 73] on link "Sent Messages" at bounding box center [426, 73] width 90 height 50
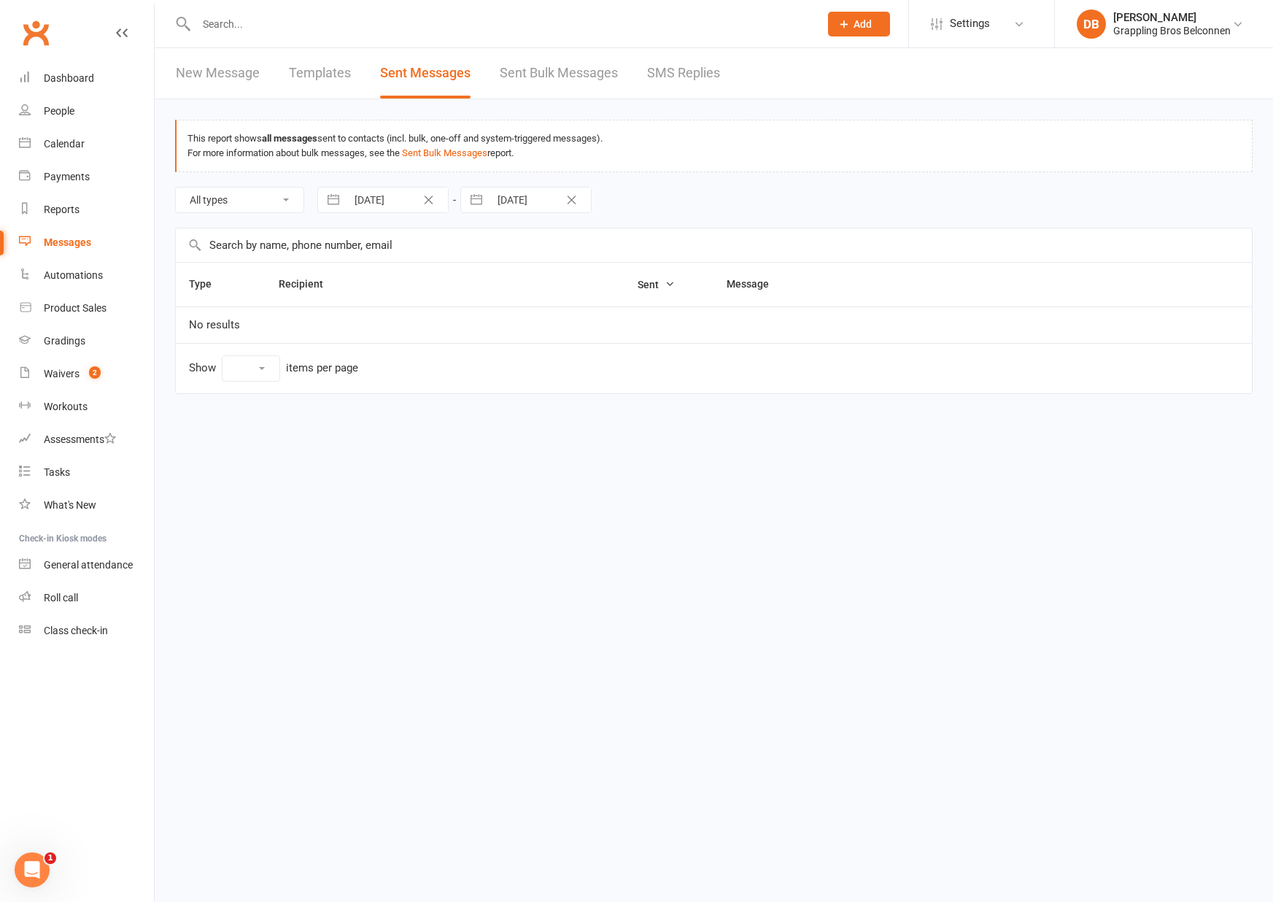
select select "10"
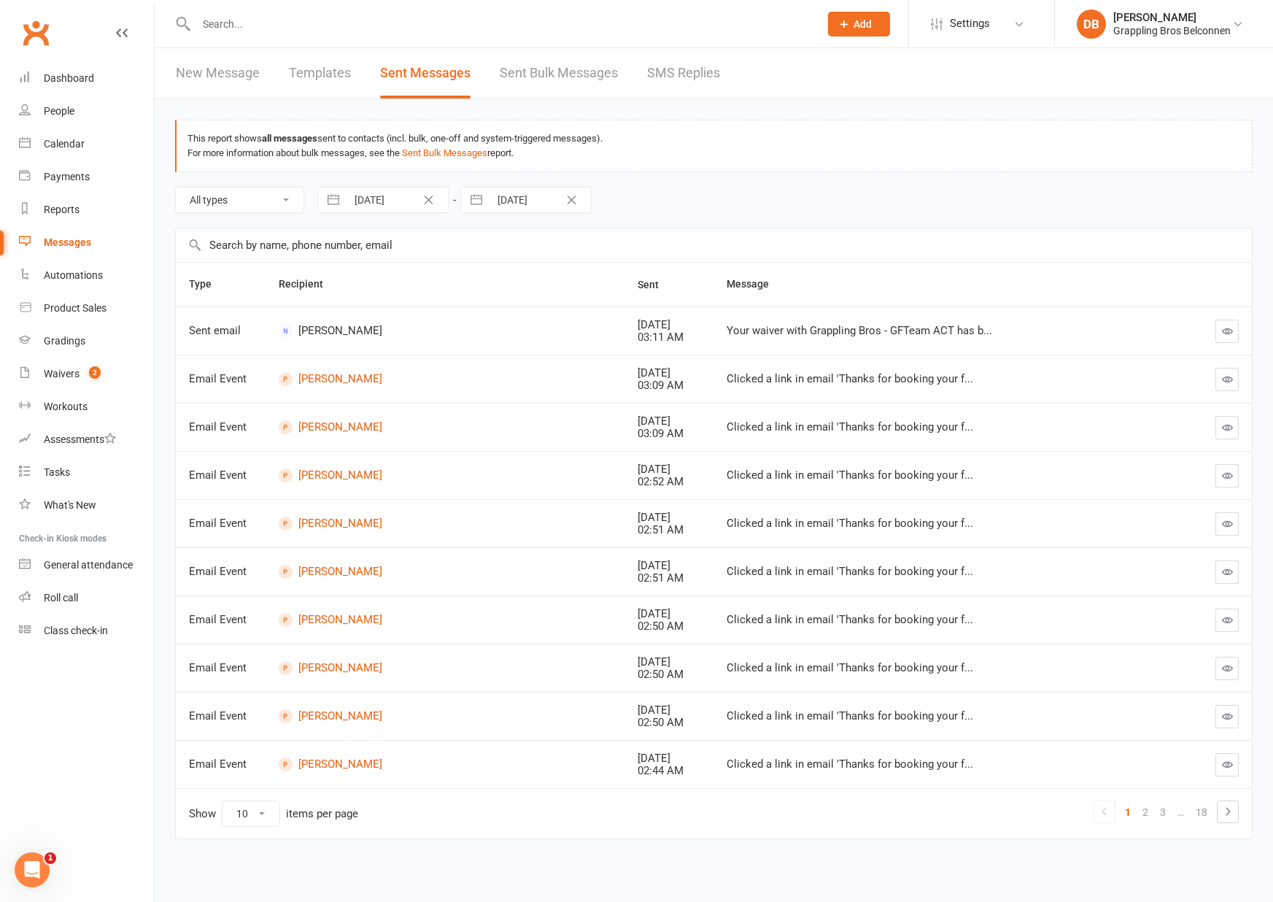
click at [849, 179] on div "All types Emails SMSes SMS Replies Failed SMSes Email Unsubscribes SMS Unsubscr…" at bounding box center [714, 199] width 1078 height 55
